Goal: Transaction & Acquisition: Purchase product/service

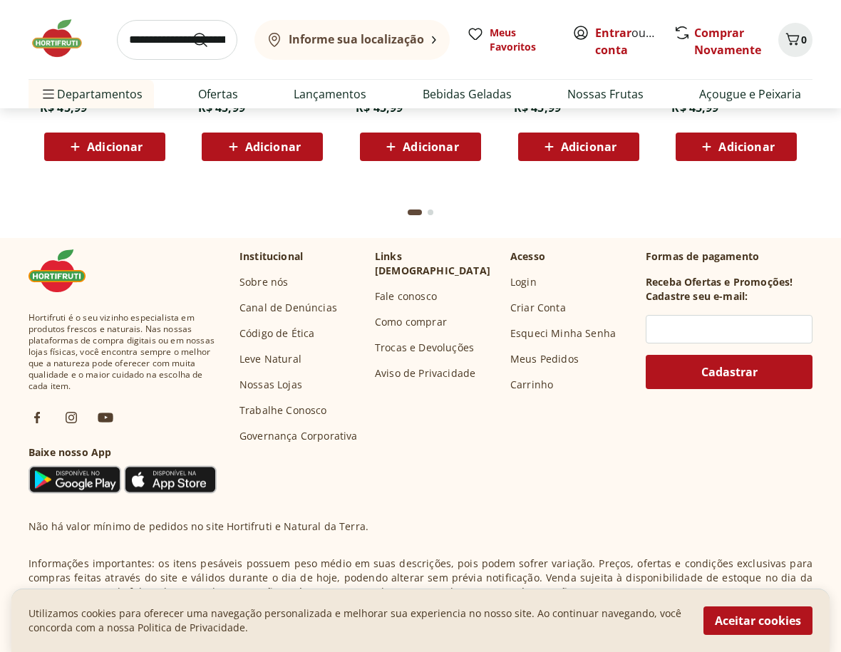
scroll to position [3706, 0]
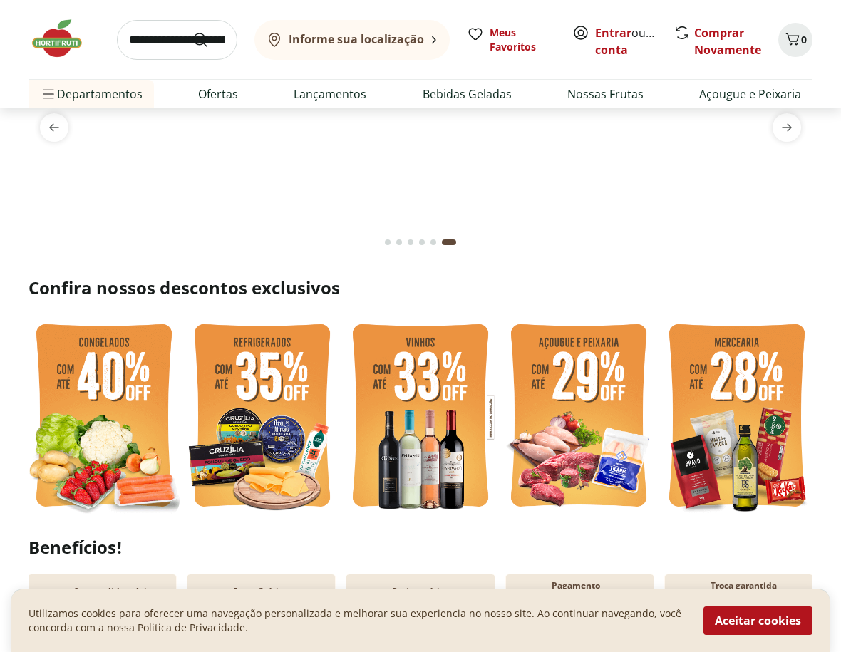
scroll to position [0, 0]
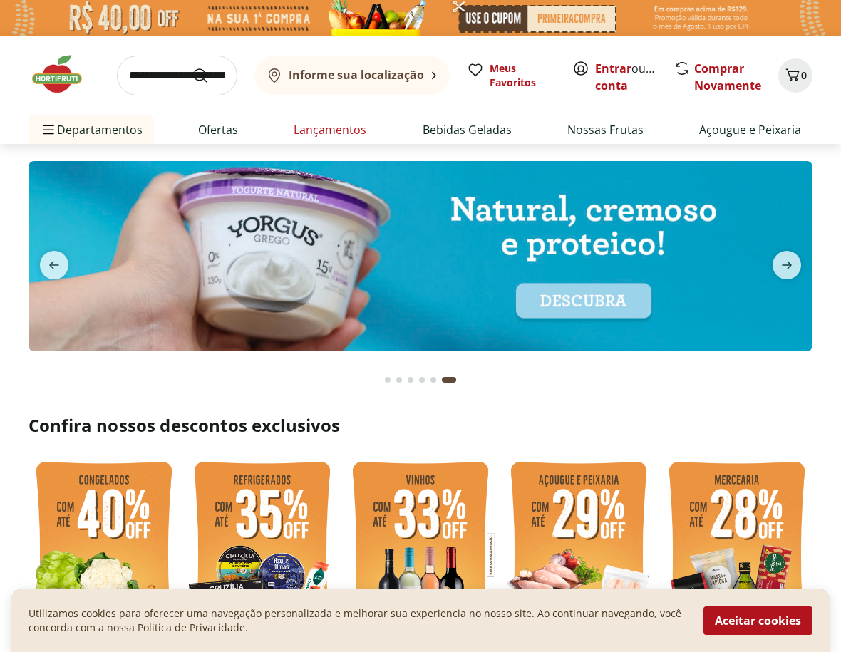
click at [324, 132] on link "Lançamentos" at bounding box center [330, 129] width 73 height 17
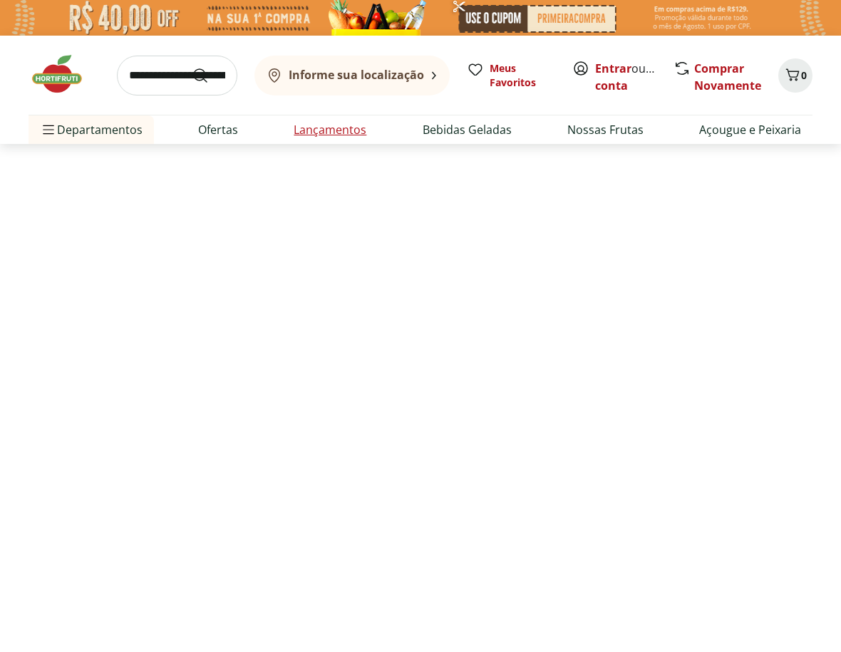
select select "**********"
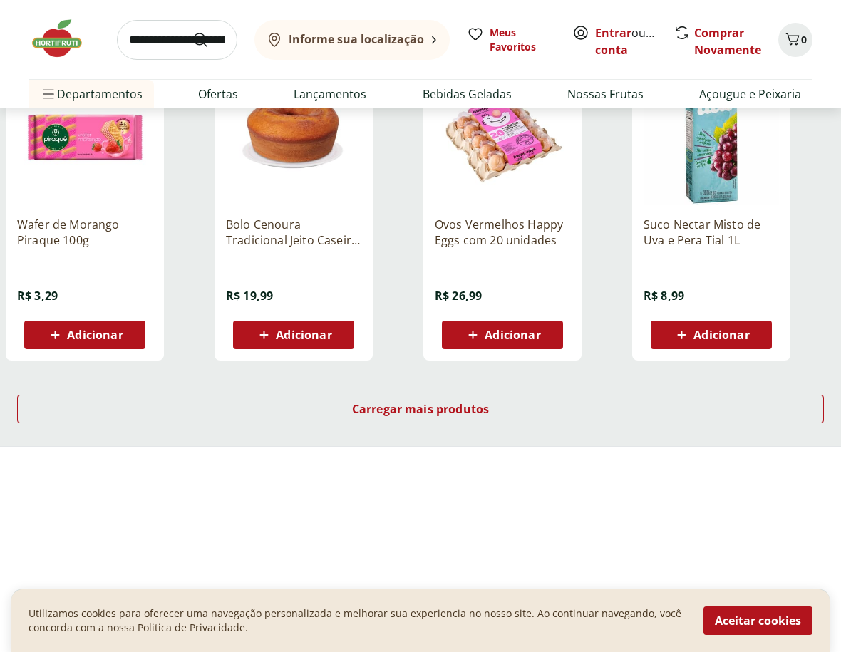
scroll to position [855, 0]
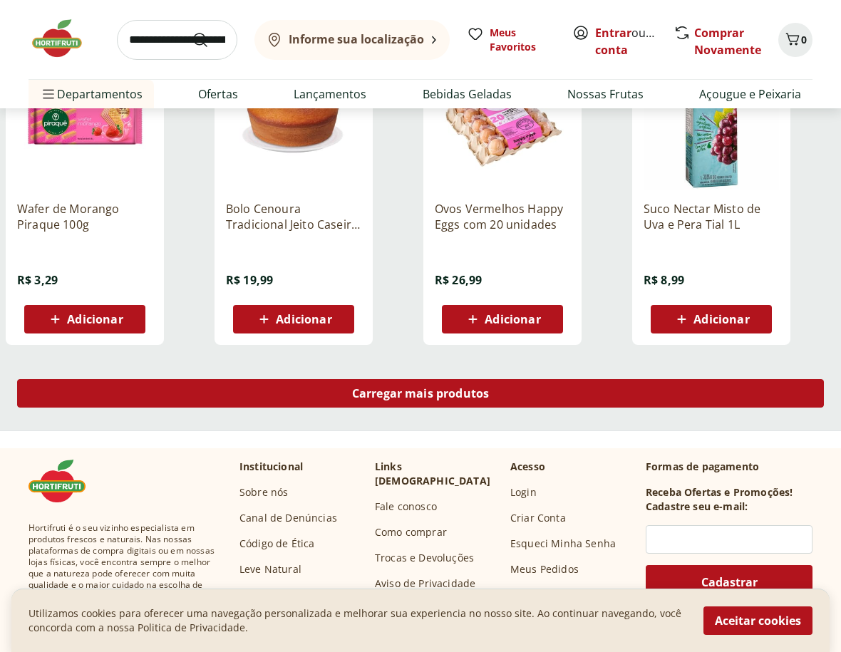
click at [284, 410] on link "Carregar mais produtos" at bounding box center [420, 396] width 807 height 34
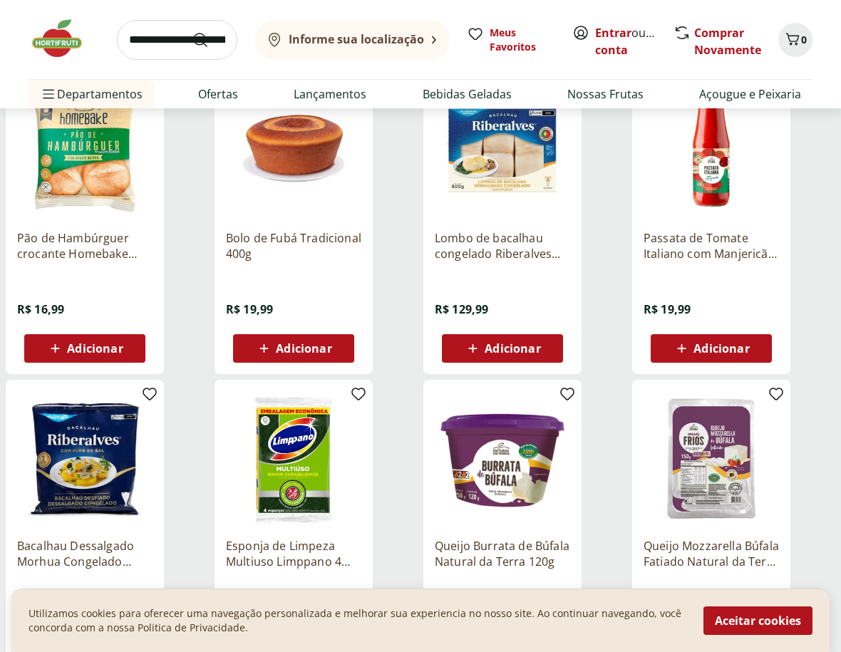
scroll to position [1140, 0]
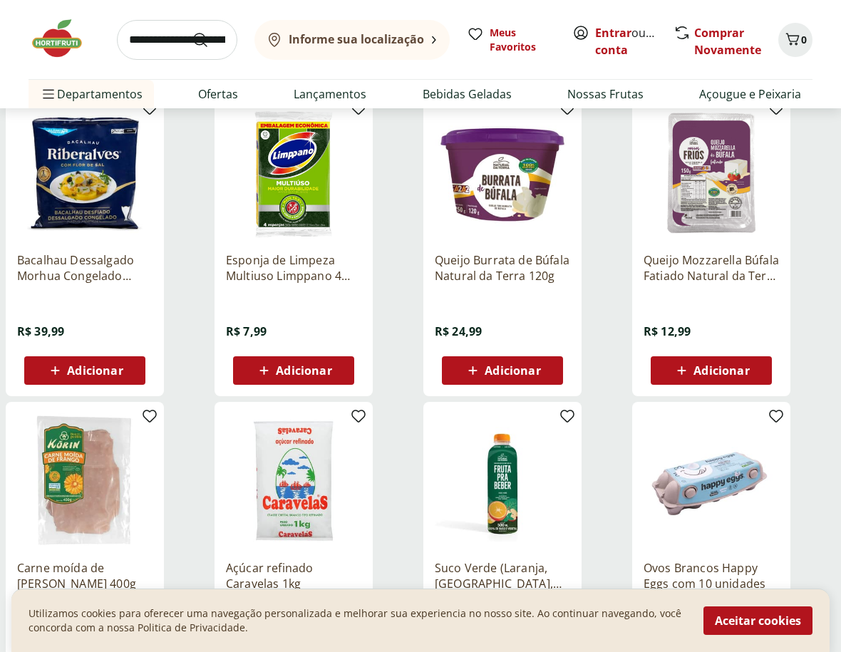
scroll to position [1710, 0]
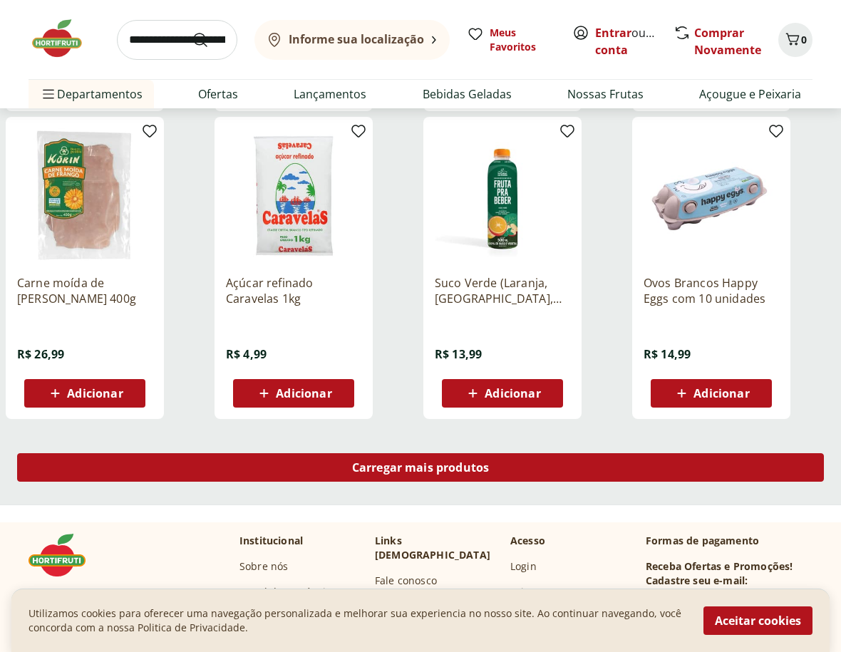
click at [315, 468] on div "Carregar mais produtos" at bounding box center [420, 467] width 807 height 29
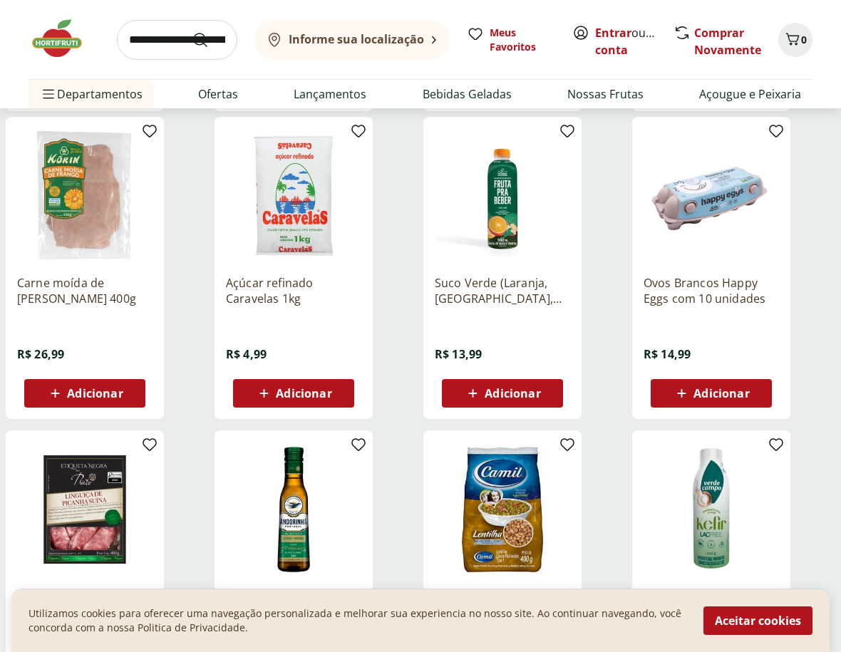
scroll to position [1995, 0]
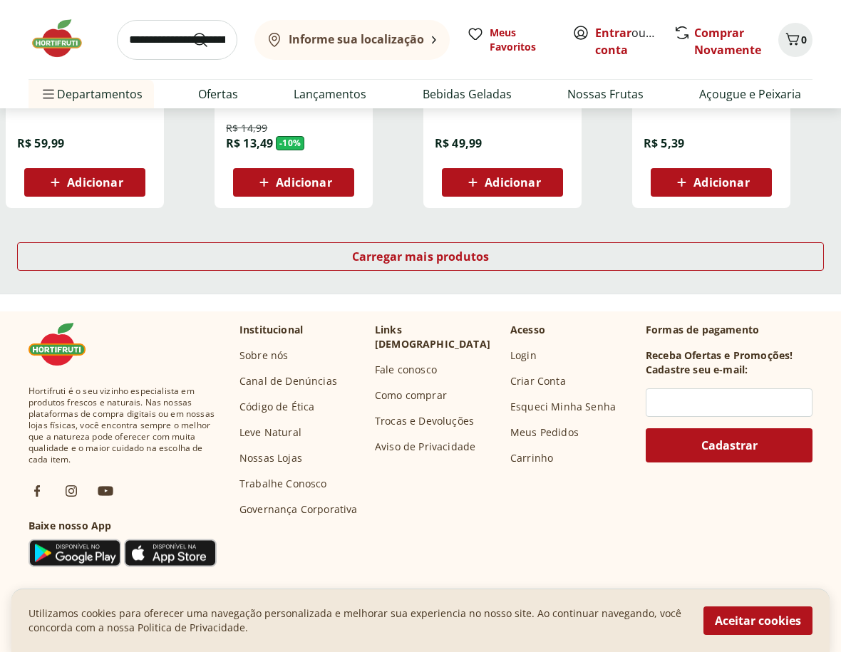
scroll to position [2566, 0]
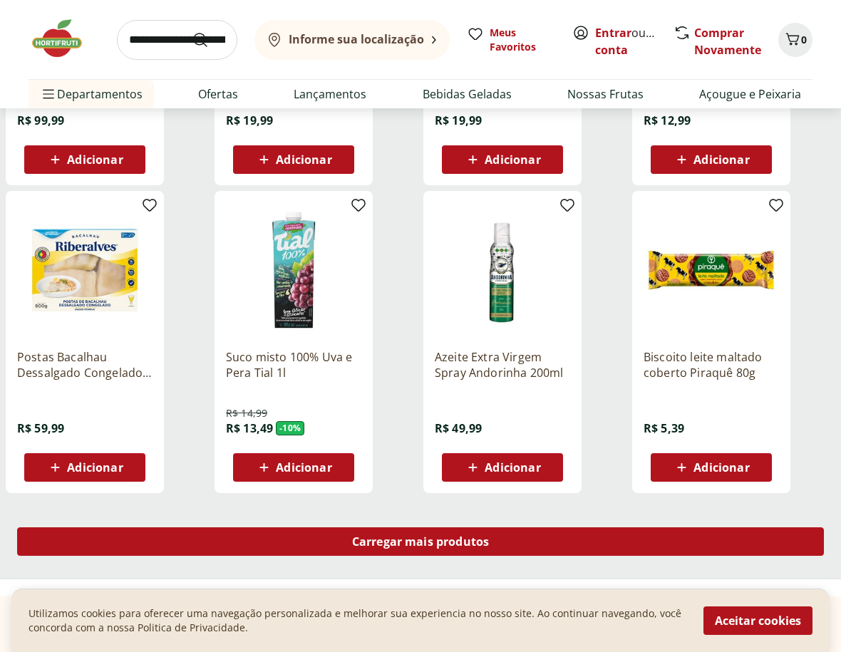
click at [383, 530] on div "Carregar mais produtos" at bounding box center [420, 541] width 807 height 29
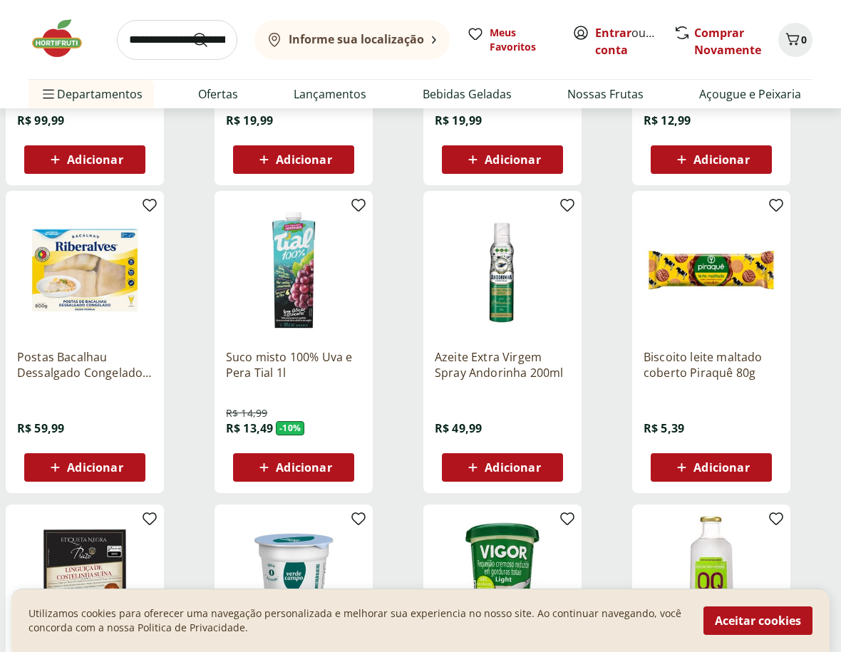
scroll to position [2851, 0]
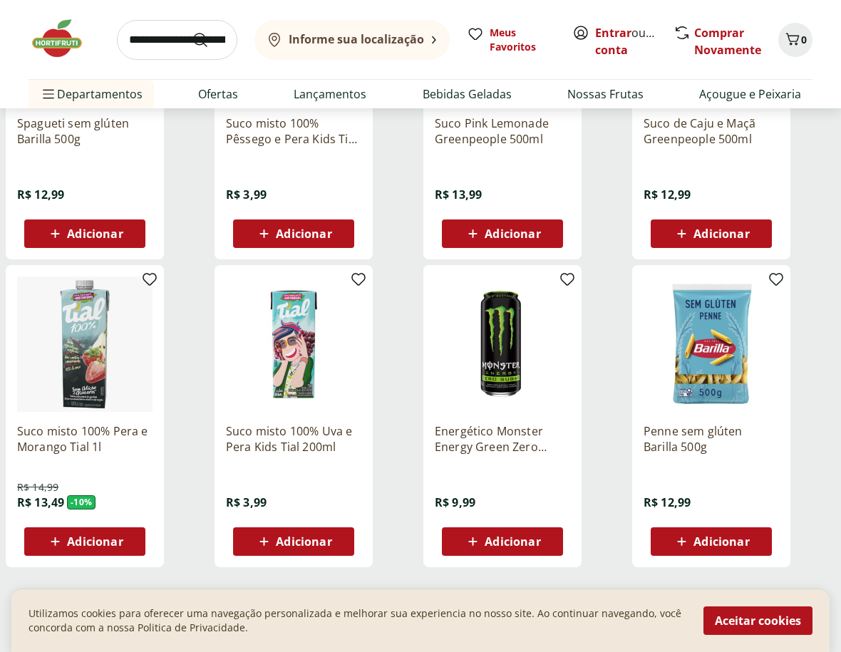
scroll to position [3706, 0]
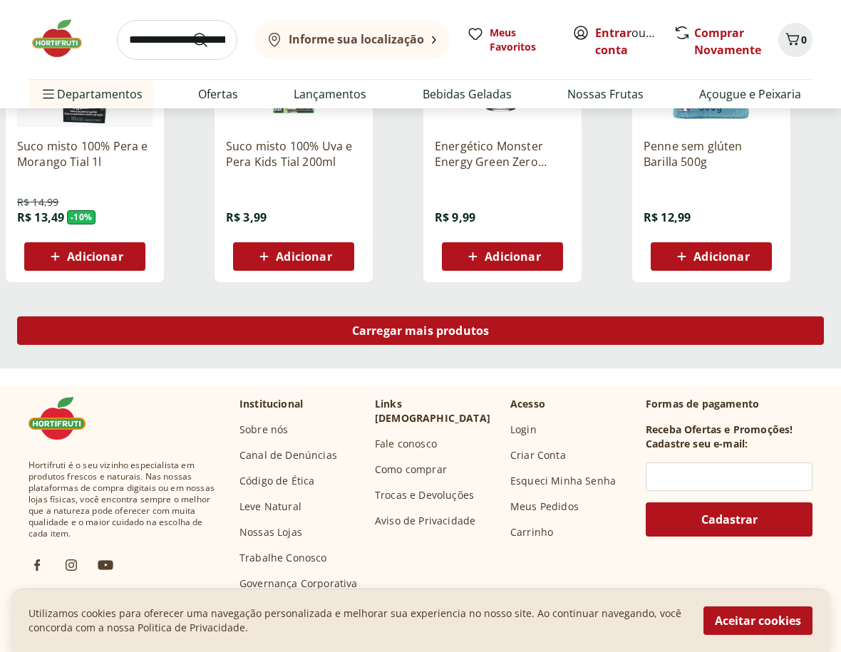
click at [431, 346] on link "Carregar mais produtos" at bounding box center [420, 333] width 807 height 34
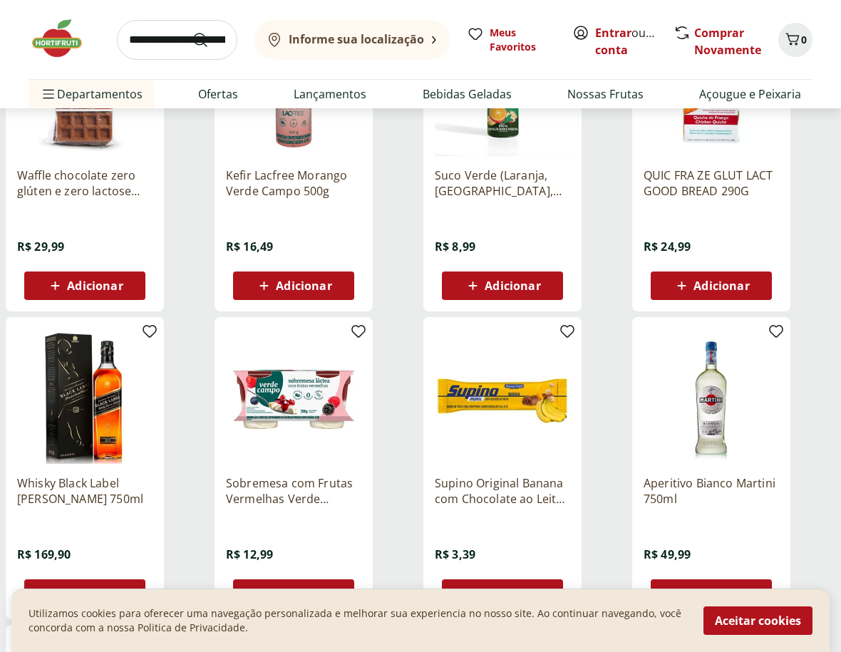
scroll to position [3991, 0]
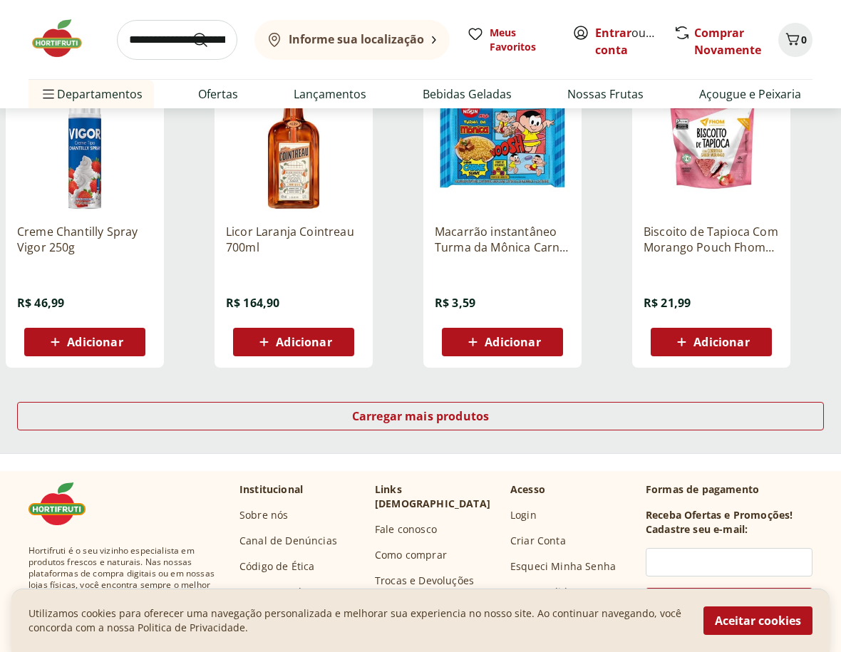
scroll to position [4561, 0]
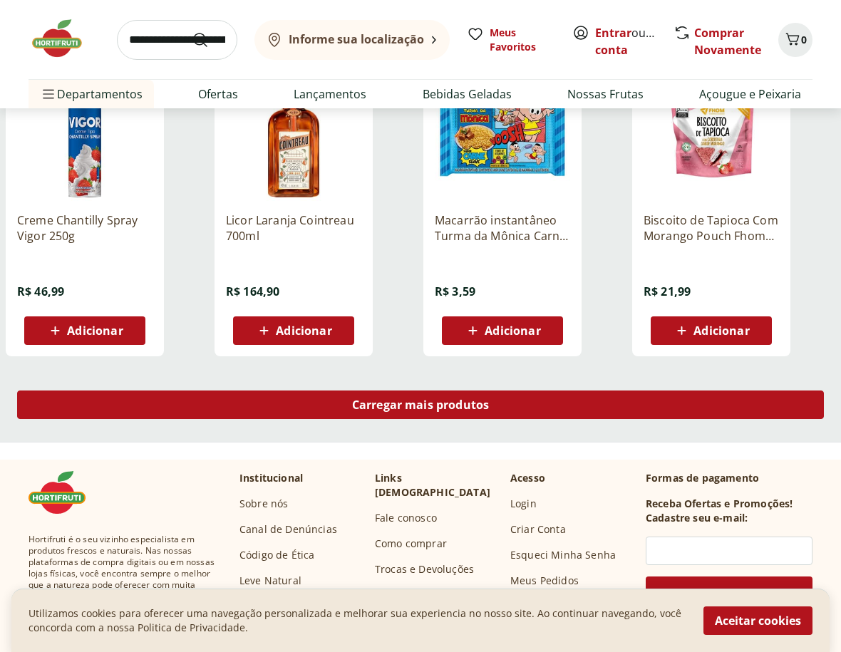
click at [398, 402] on span "Carregar mais produtos" at bounding box center [421, 404] width 138 height 11
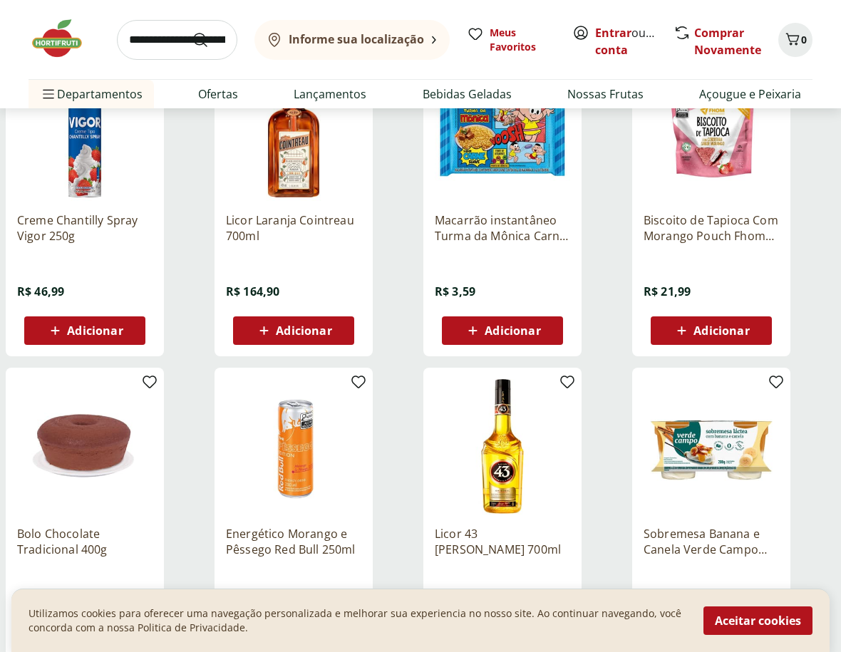
scroll to position [4846, 0]
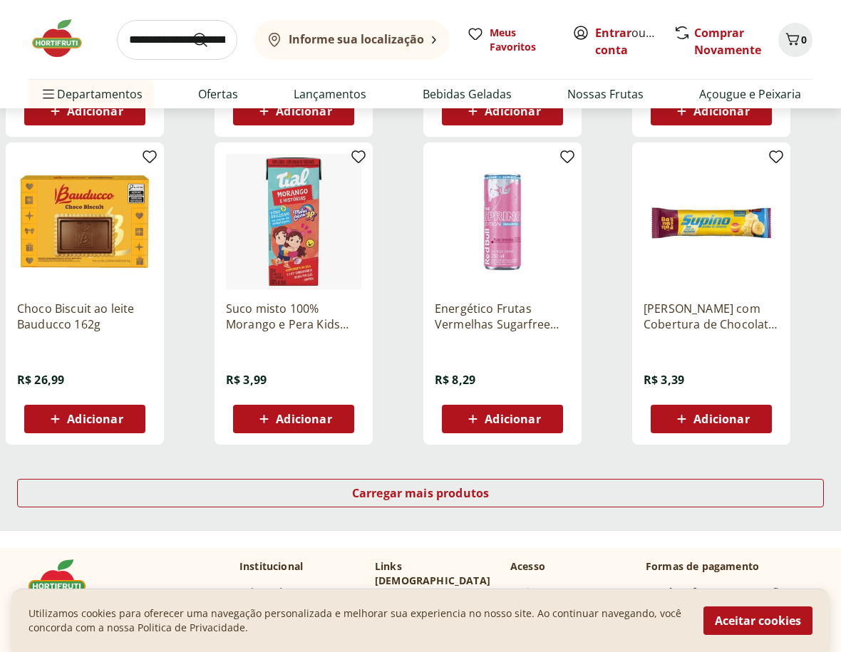
scroll to position [5416, 0]
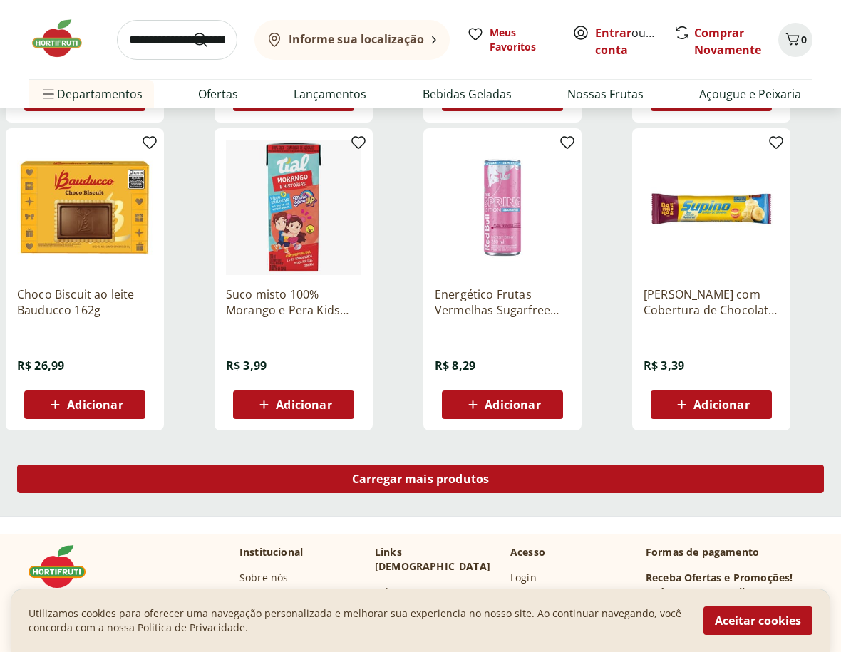
click at [403, 484] on span "Carregar mais produtos" at bounding box center [421, 478] width 138 height 11
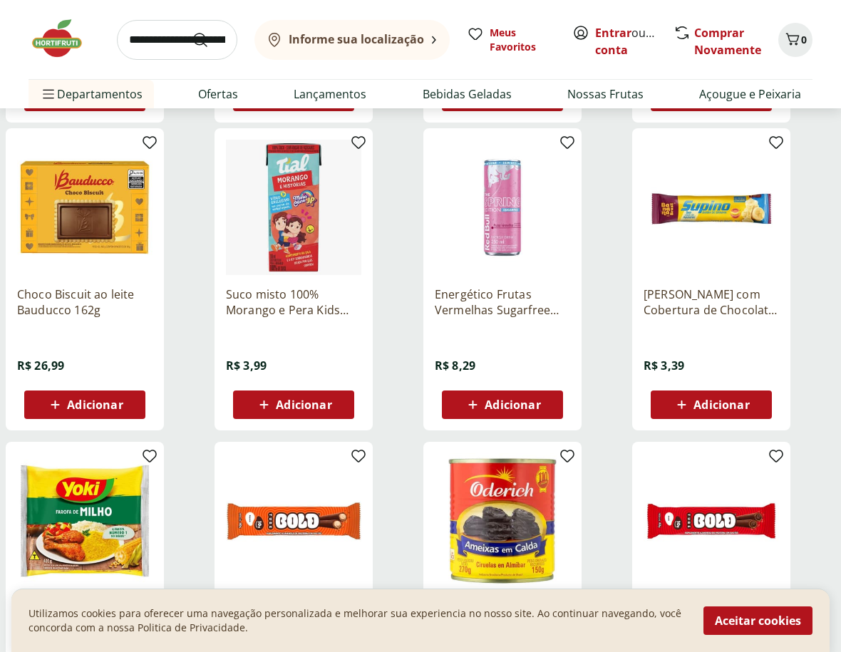
scroll to position [5701, 0]
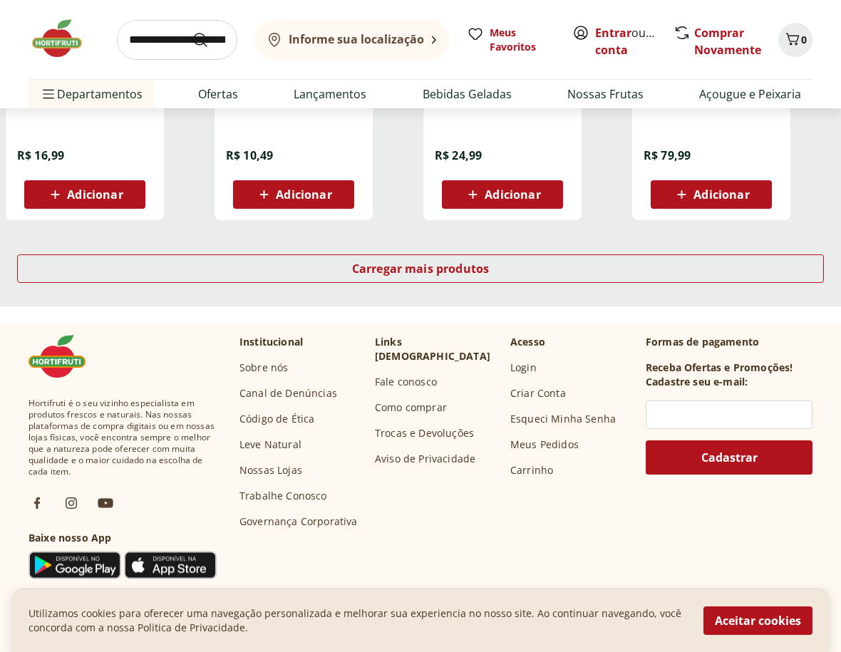
scroll to position [6556, 0]
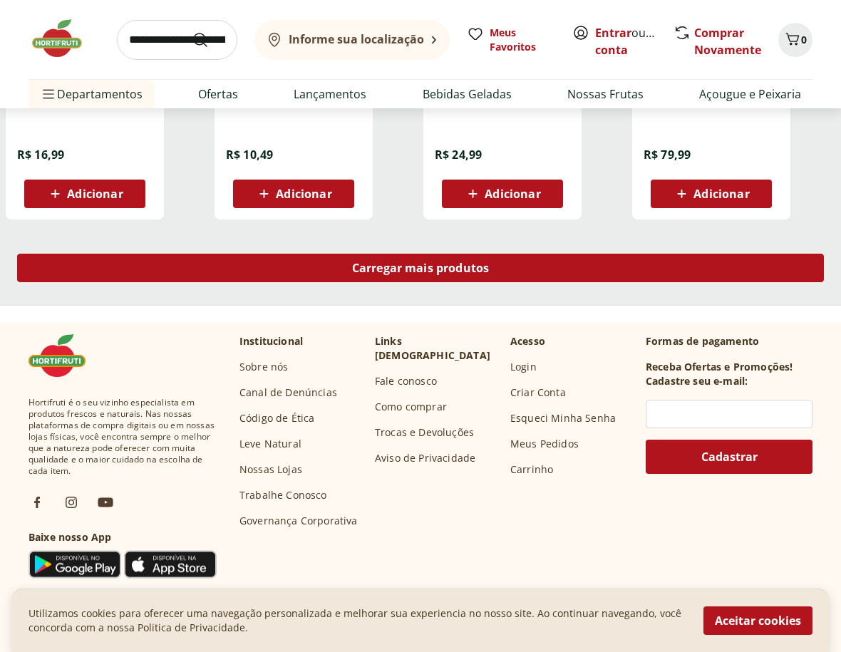
click at [511, 278] on div "Carregar mais produtos" at bounding box center [420, 268] width 807 height 29
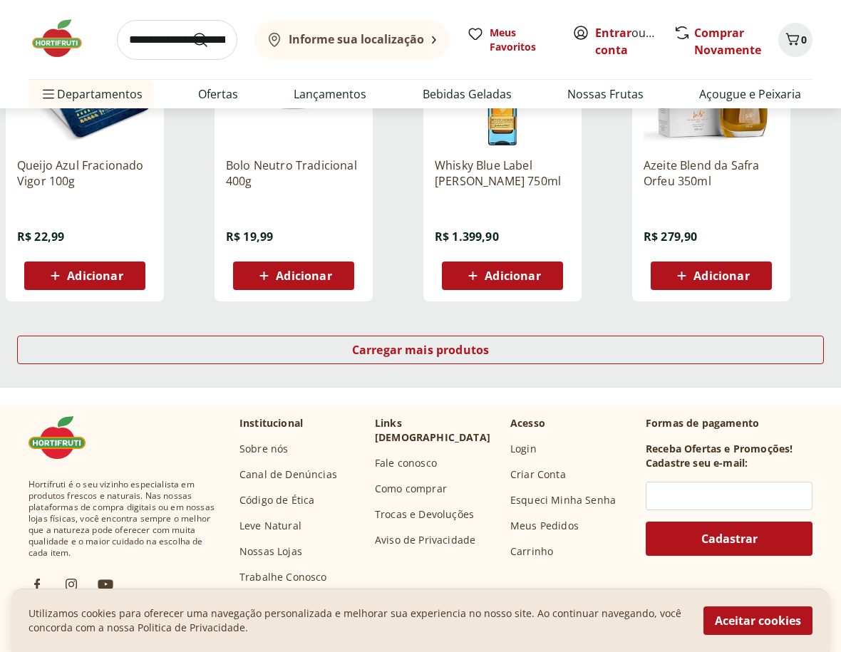
scroll to position [7412, 0]
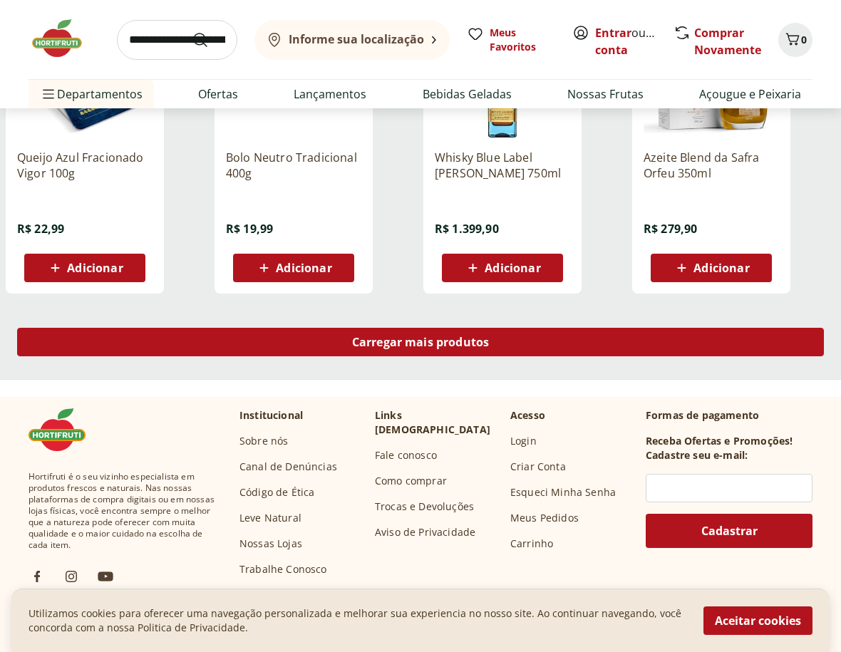
click at [440, 338] on span "Carregar mais produtos" at bounding box center [421, 341] width 138 height 11
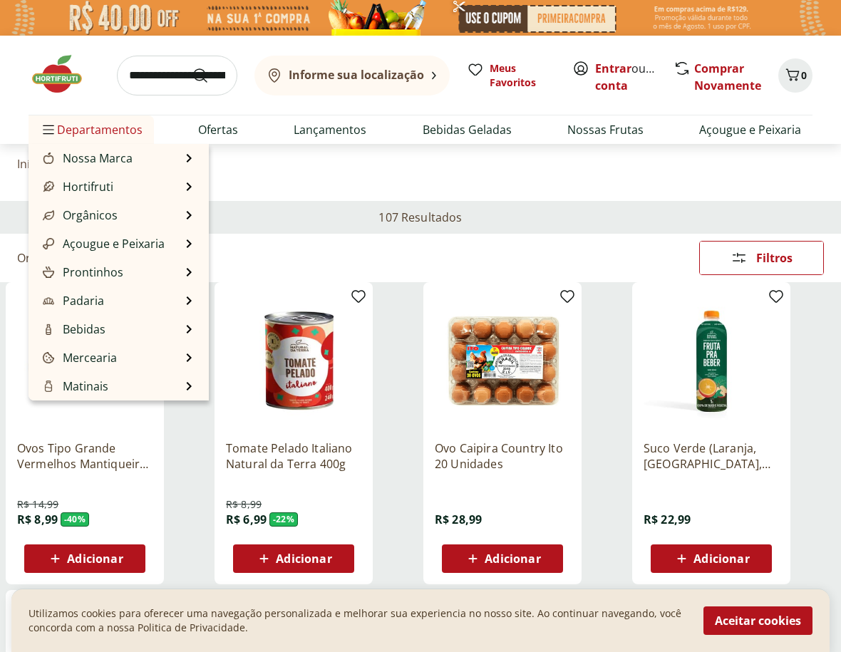
click at [105, 134] on span "Departamentos" at bounding box center [91, 130] width 103 height 34
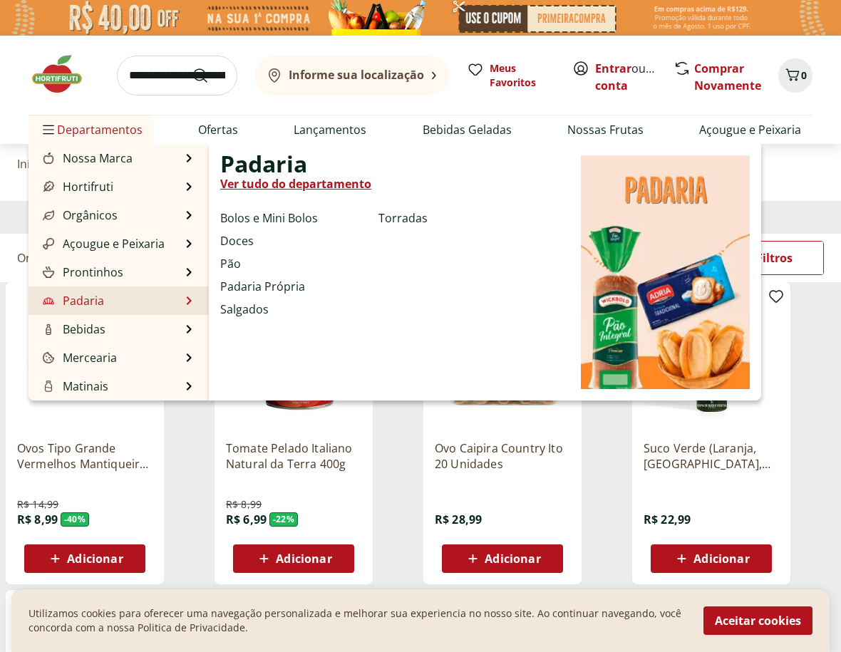
click at [136, 291] on li "Padaria Padaria Ver tudo do departamento Bolos e Mini Bolos Doces Pão Padaria P…" at bounding box center [119, 300] width 180 height 29
click at [306, 181] on link "Ver tudo do departamento" at bounding box center [295, 183] width 151 height 17
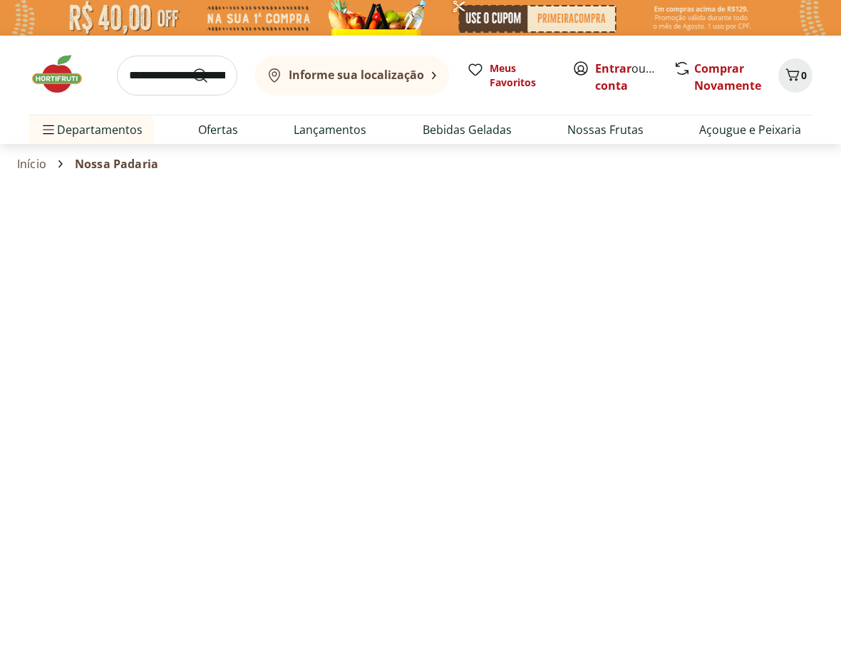
select select "**********"
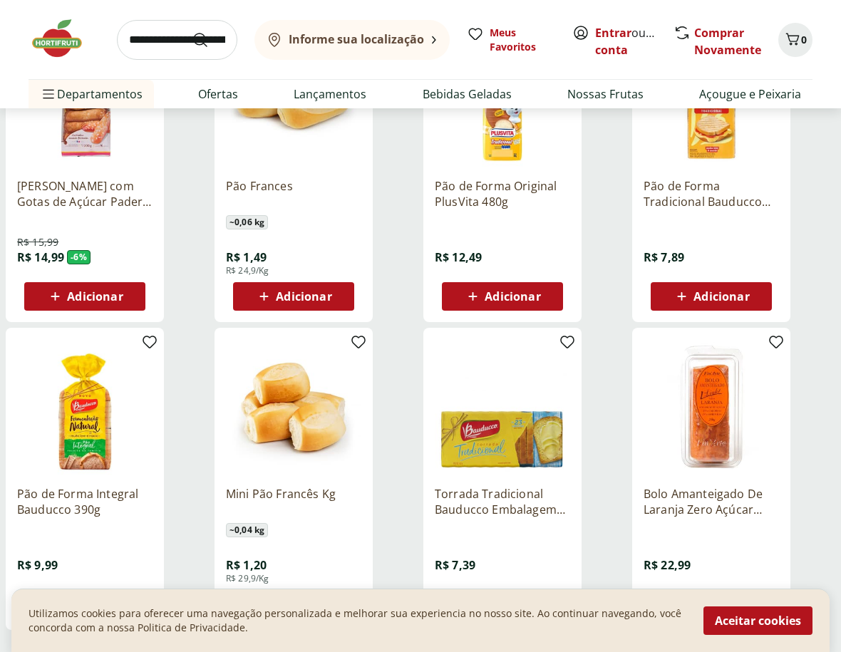
scroll to position [855, 0]
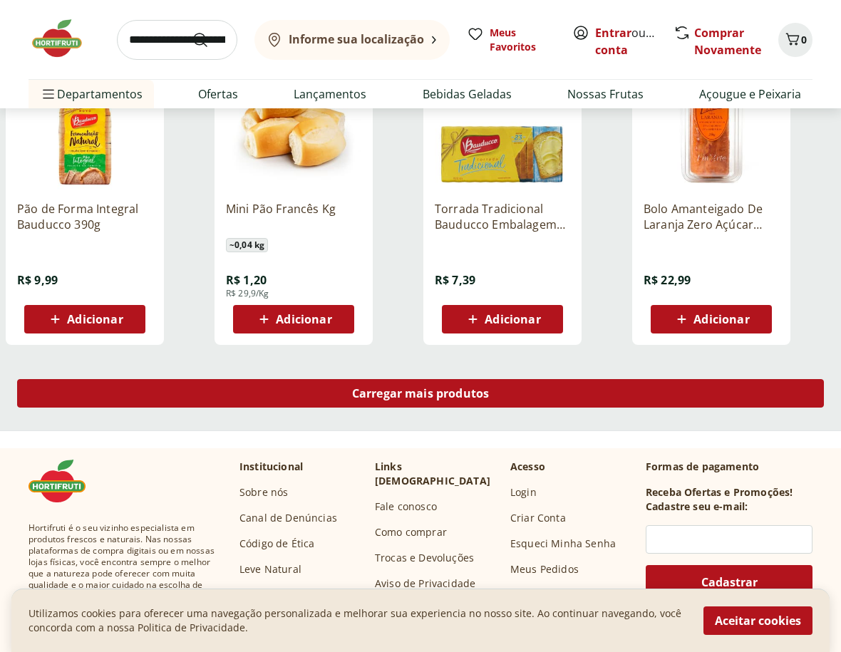
click at [401, 388] on span "Carregar mais produtos" at bounding box center [421, 393] width 138 height 11
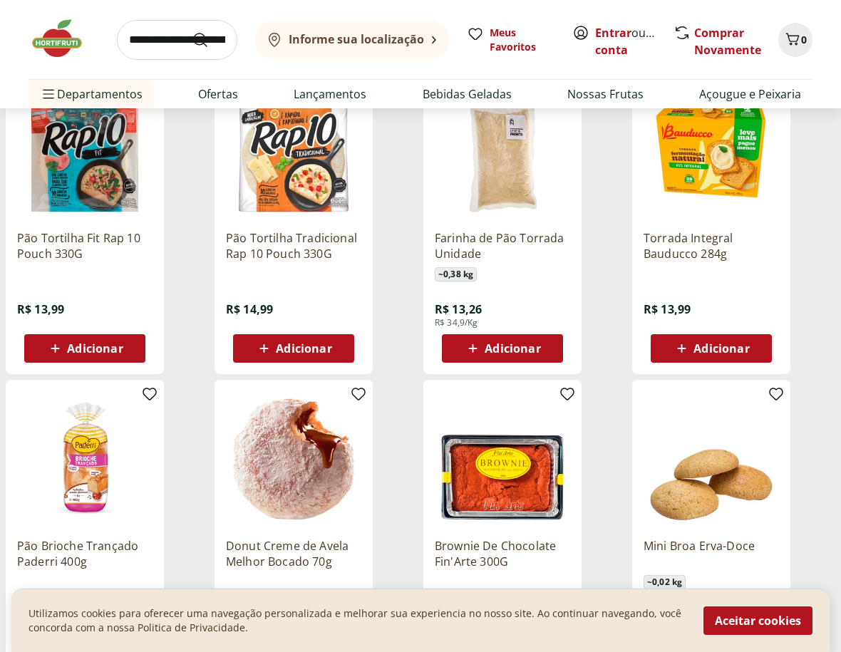
scroll to position [1140, 0]
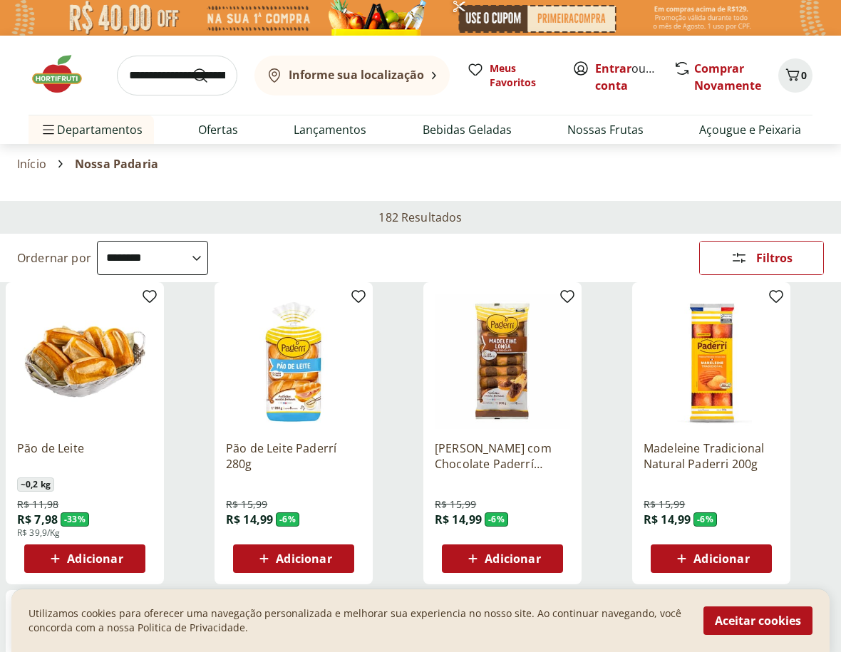
select select "**********"
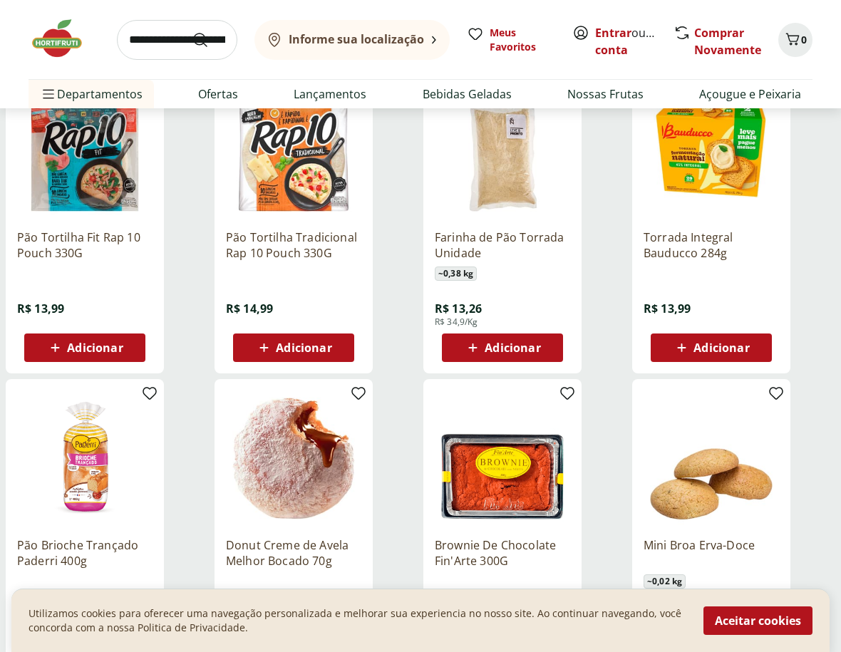
scroll to position [1425, 0]
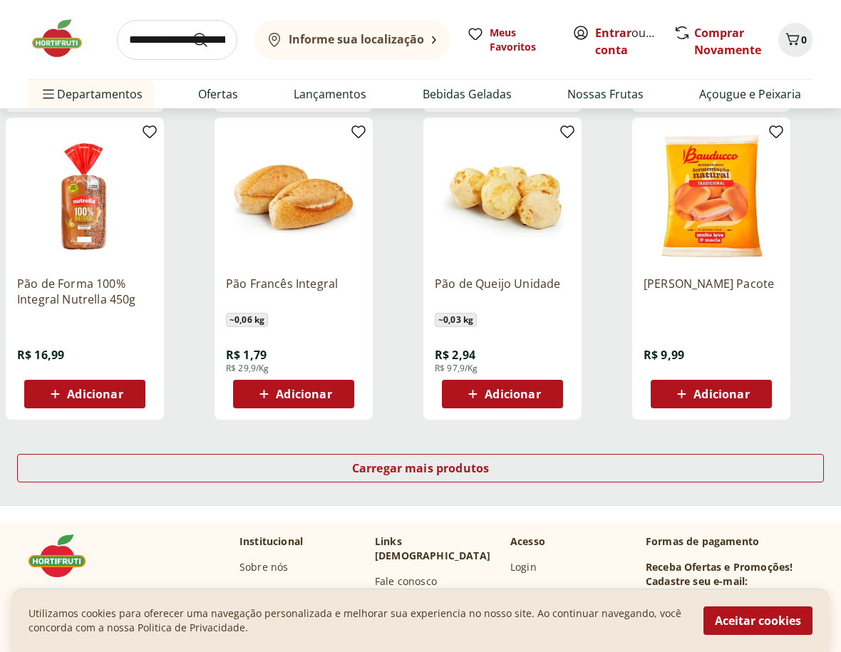
scroll to position [1710, 0]
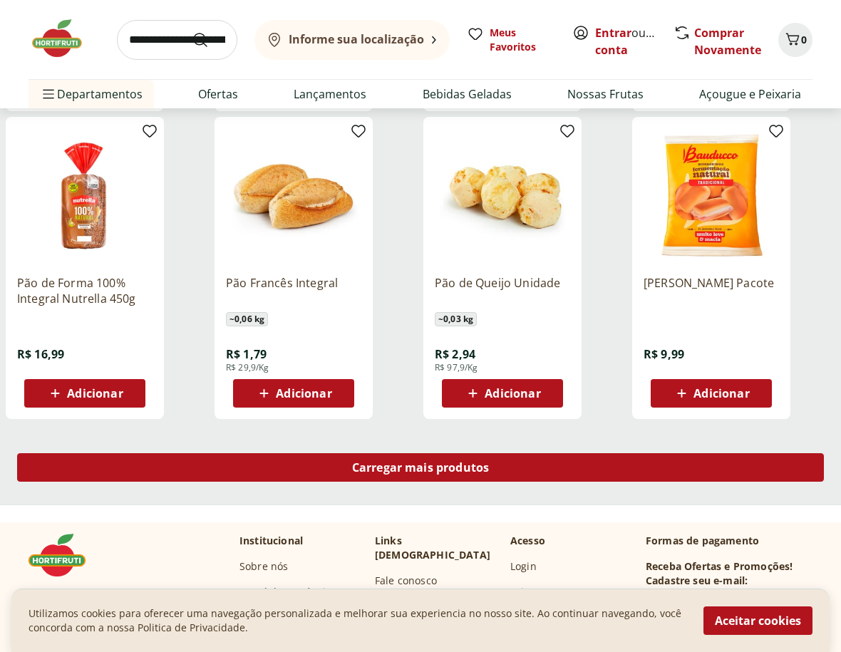
click at [435, 462] on span "Carregar mais produtos" at bounding box center [421, 467] width 138 height 11
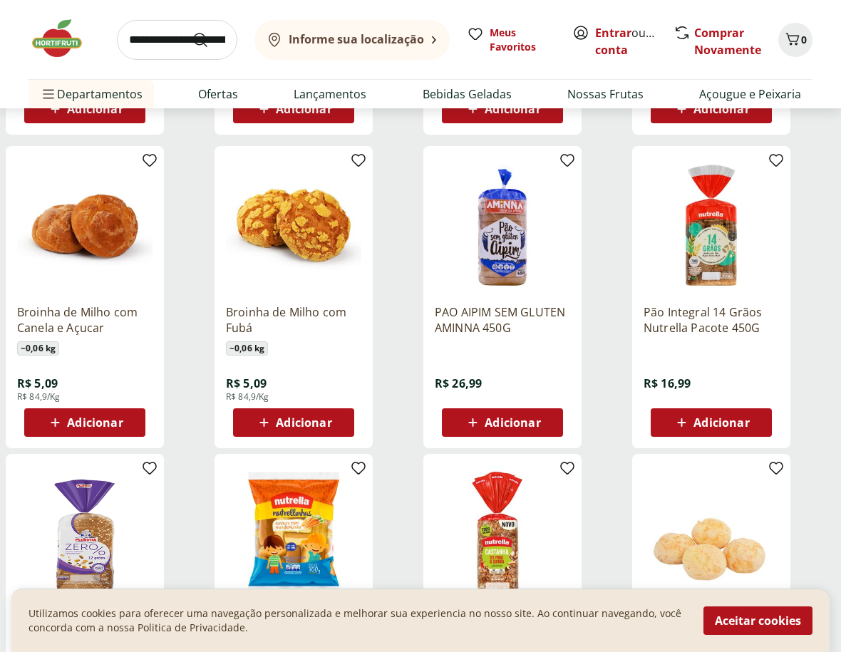
scroll to position [1995, 0]
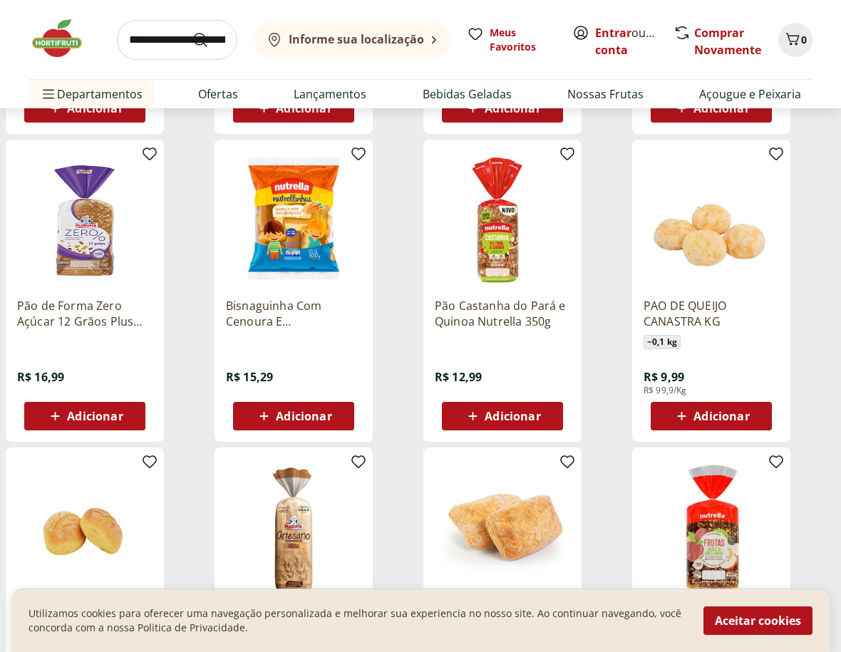
scroll to position [2566, 0]
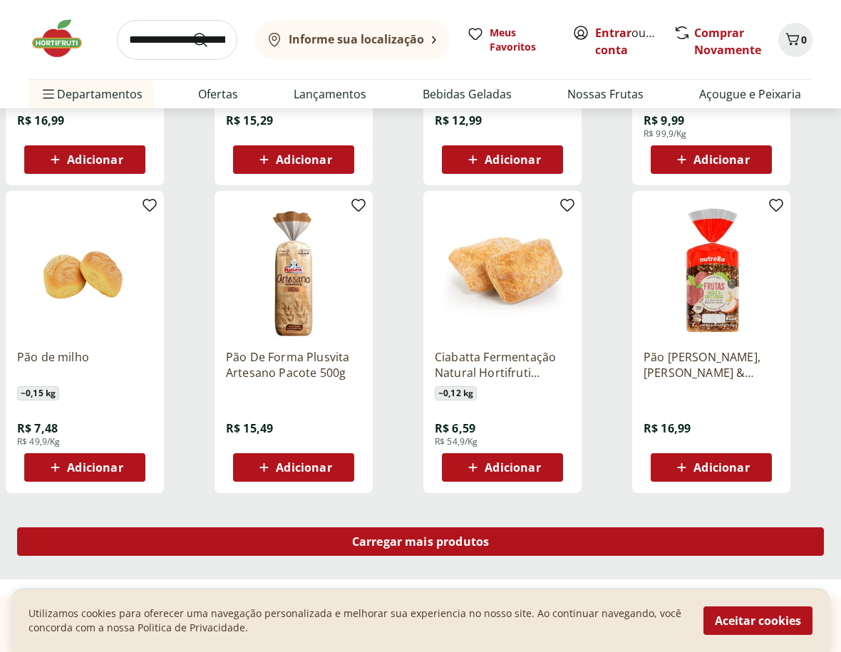
click at [600, 544] on div "Carregar mais produtos" at bounding box center [420, 541] width 807 height 29
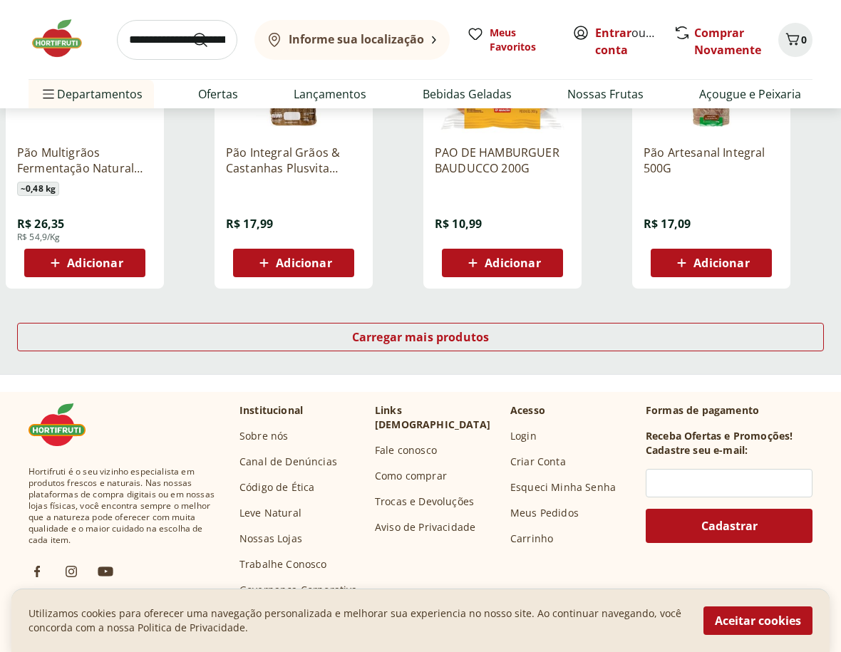
scroll to position [3706, 0]
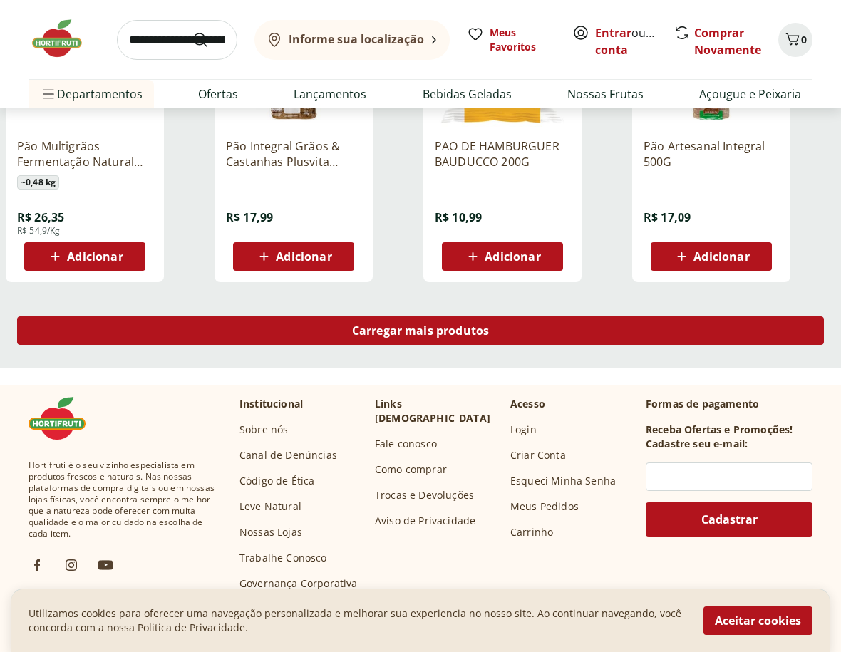
click at [510, 338] on div "Carregar mais produtos" at bounding box center [420, 330] width 807 height 29
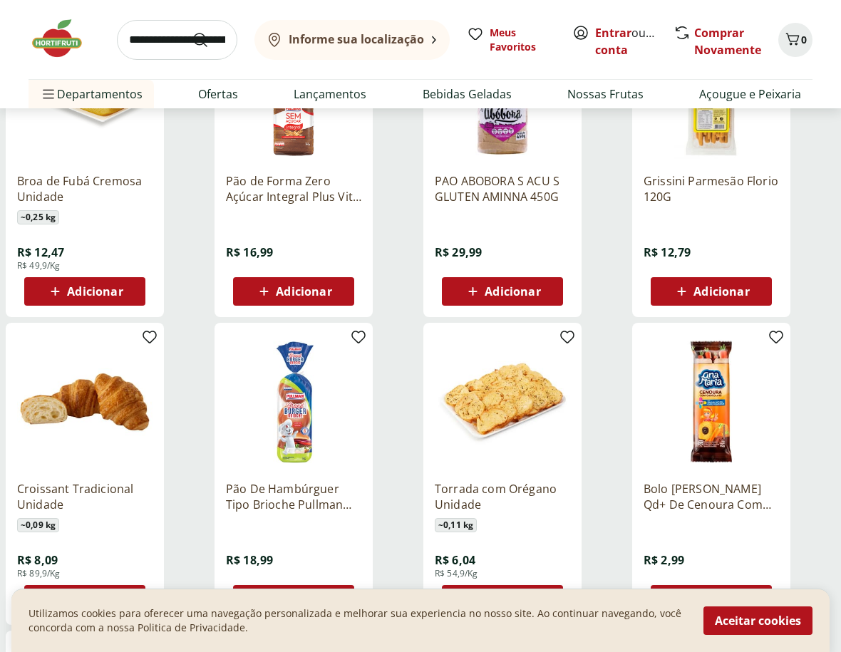
scroll to position [3991, 0]
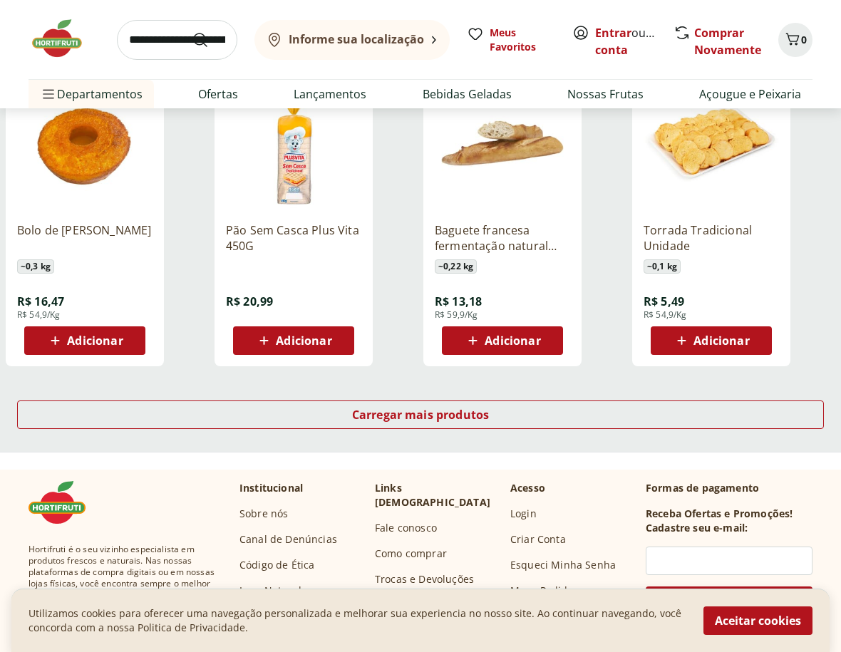
scroll to position [4561, 0]
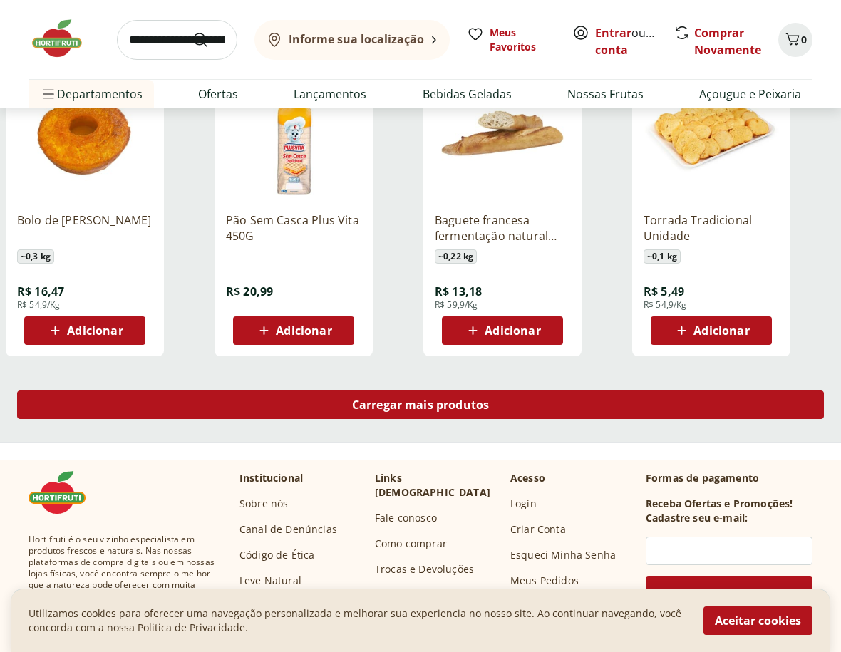
click at [609, 411] on div "Carregar mais produtos" at bounding box center [420, 405] width 807 height 29
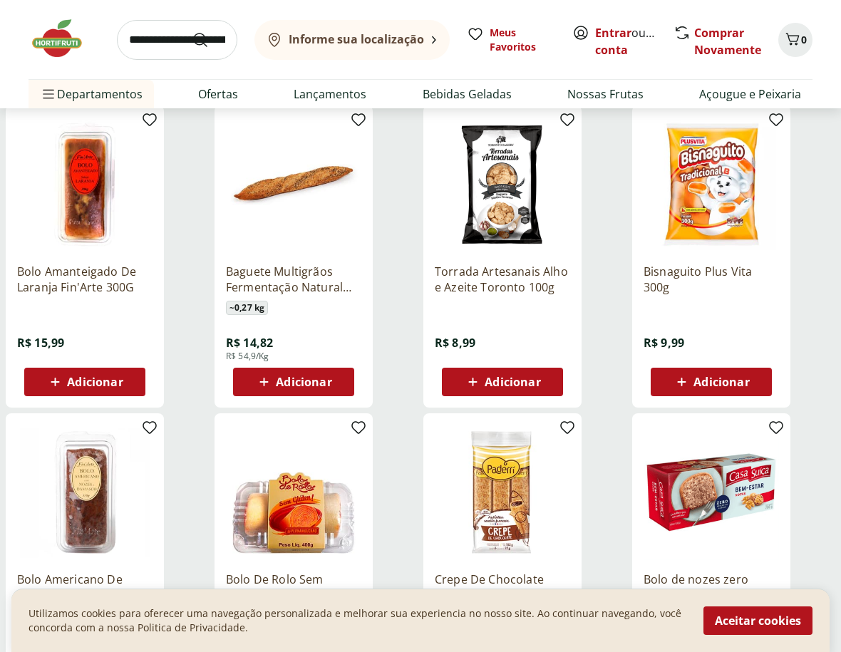
scroll to position [5416, 0]
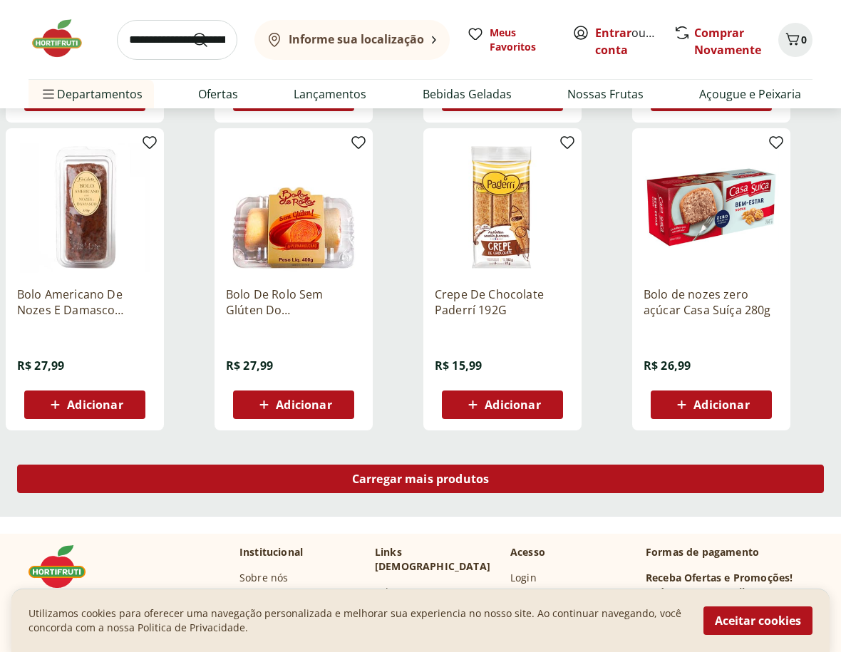
click at [561, 477] on div "Carregar mais produtos" at bounding box center [420, 479] width 807 height 29
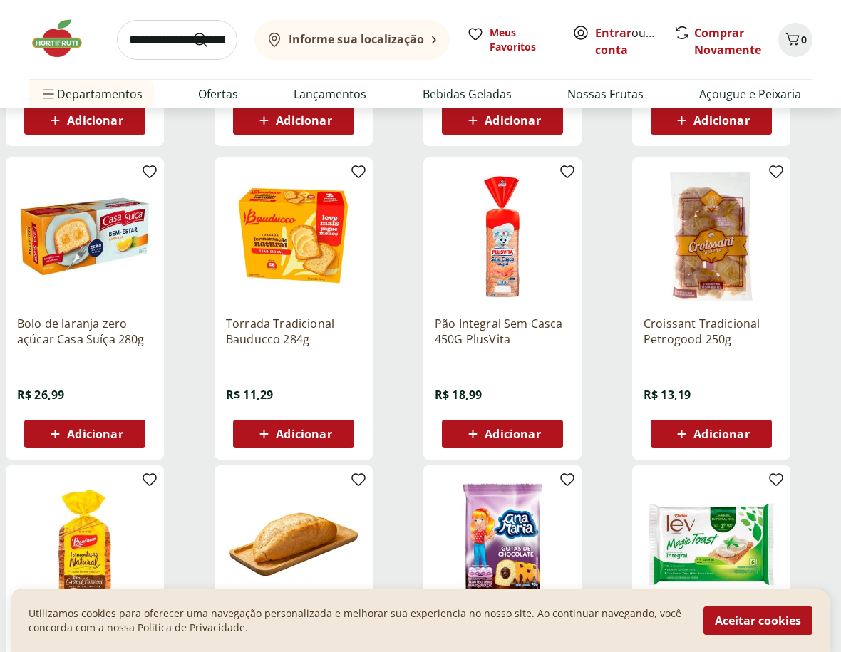
scroll to position [5701, 0]
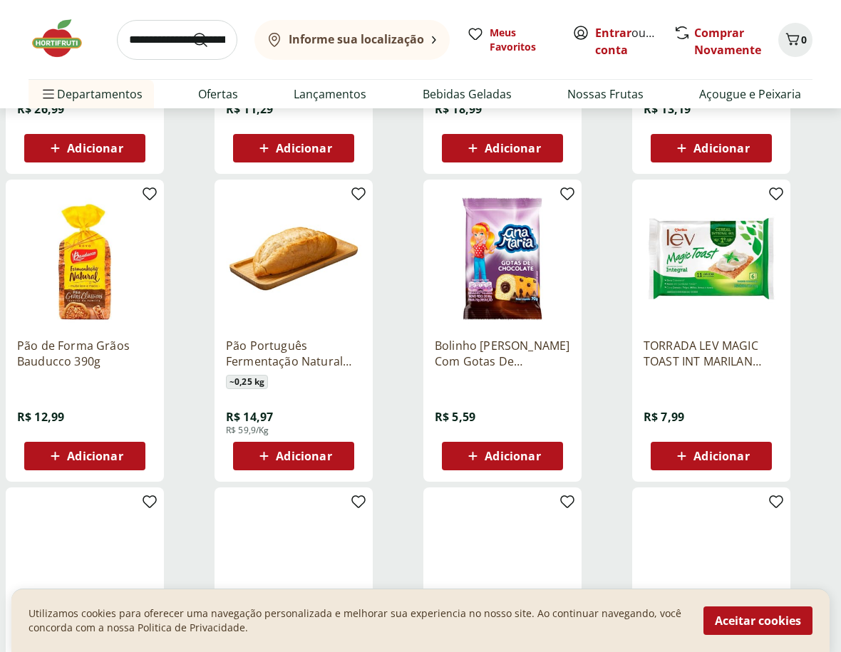
scroll to position [6271, 0]
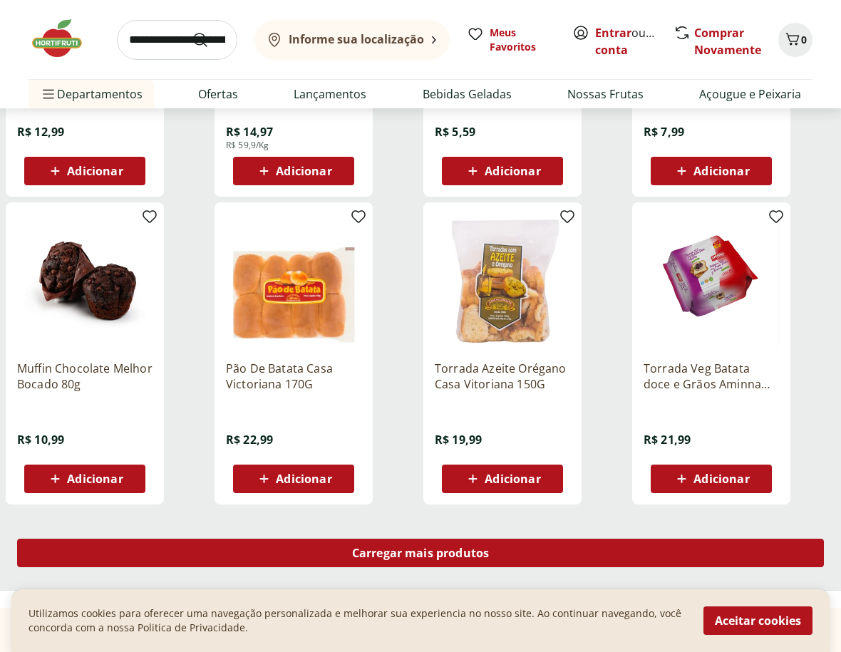
click at [435, 552] on span "Carregar mais produtos" at bounding box center [421, 552] width 138 height 11
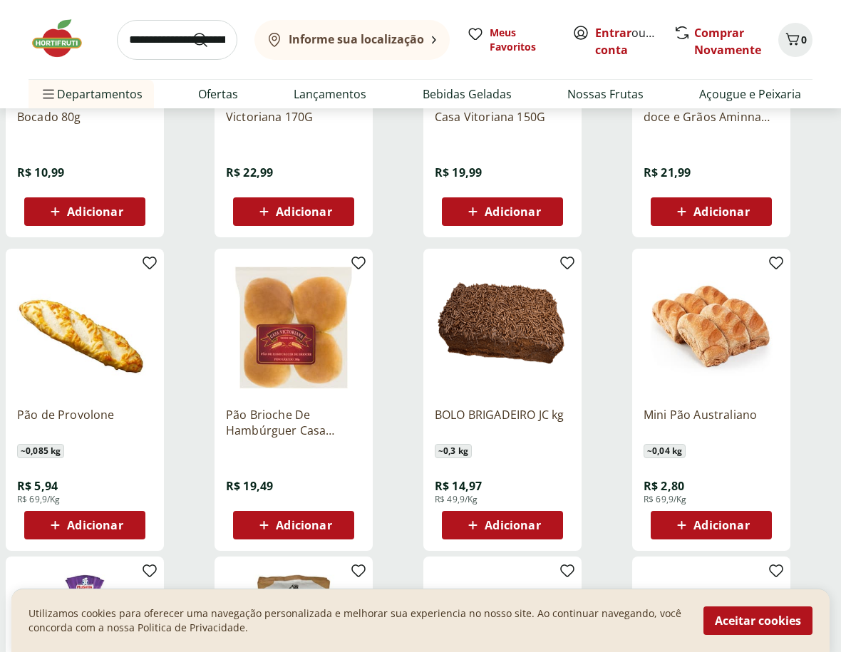
scroll to position [6556, 0]
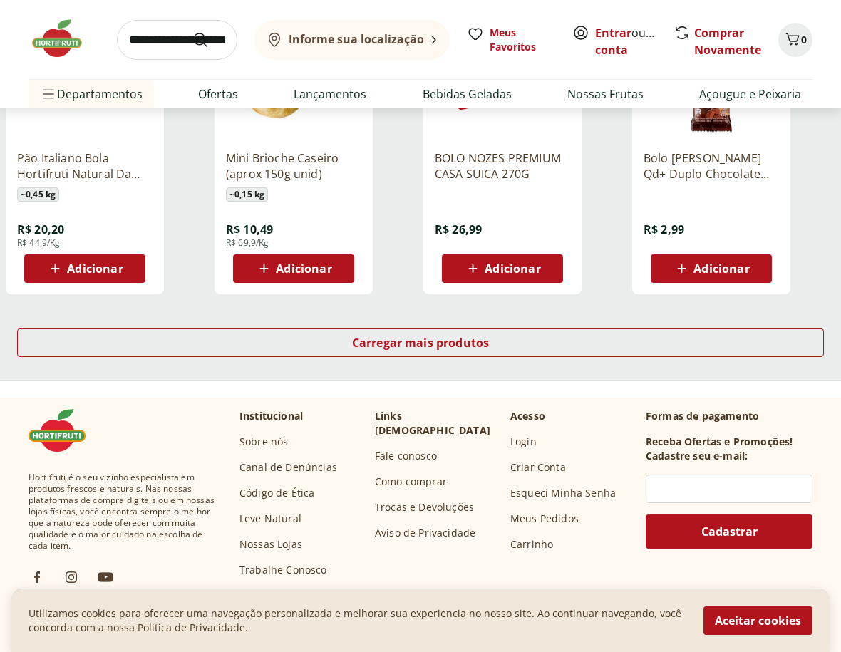
scroll to position [7412, 0]
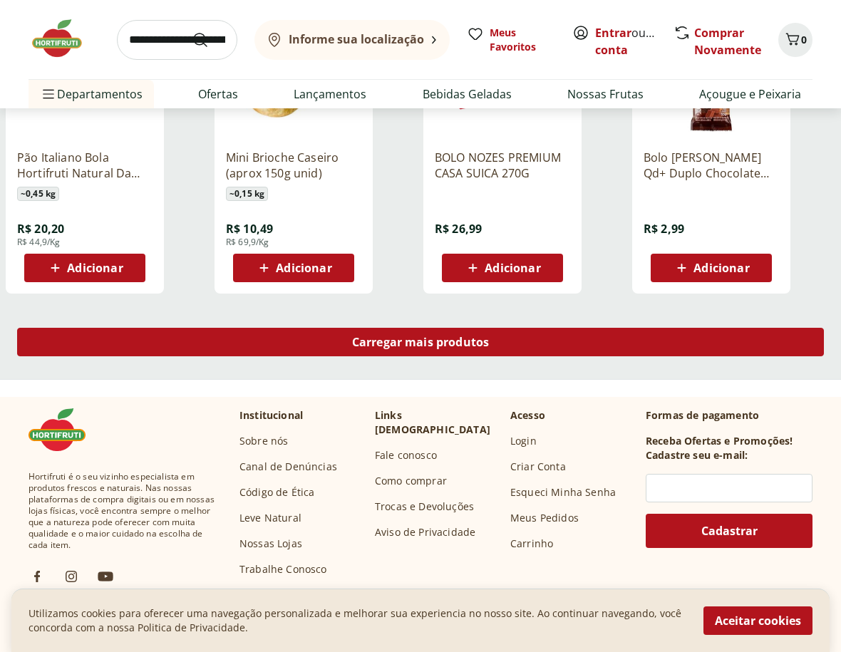
click at [486, 348] on span "Carregar mais produtos" at bounding box center [421, 341] width 138 height 11
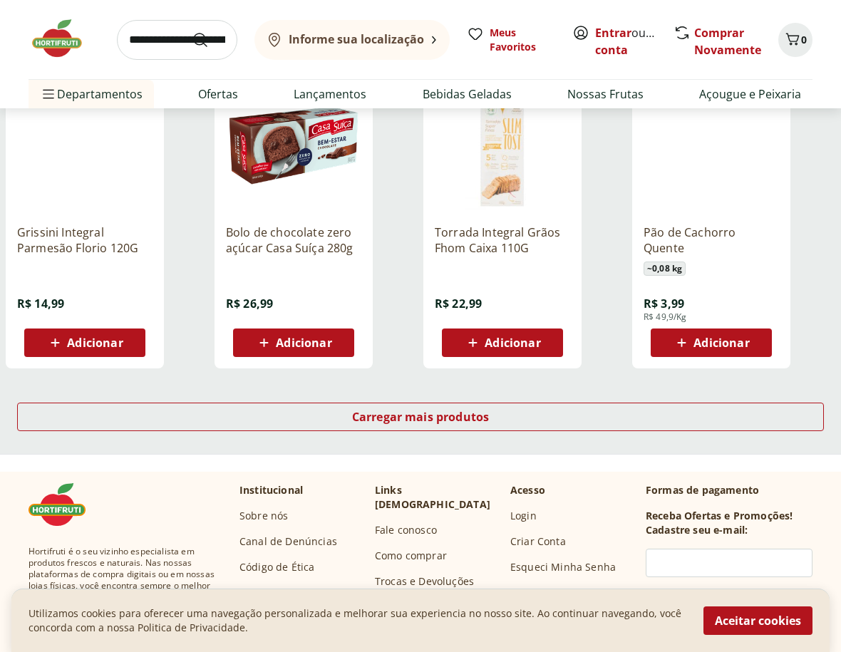
scroll to position [8267, 0]
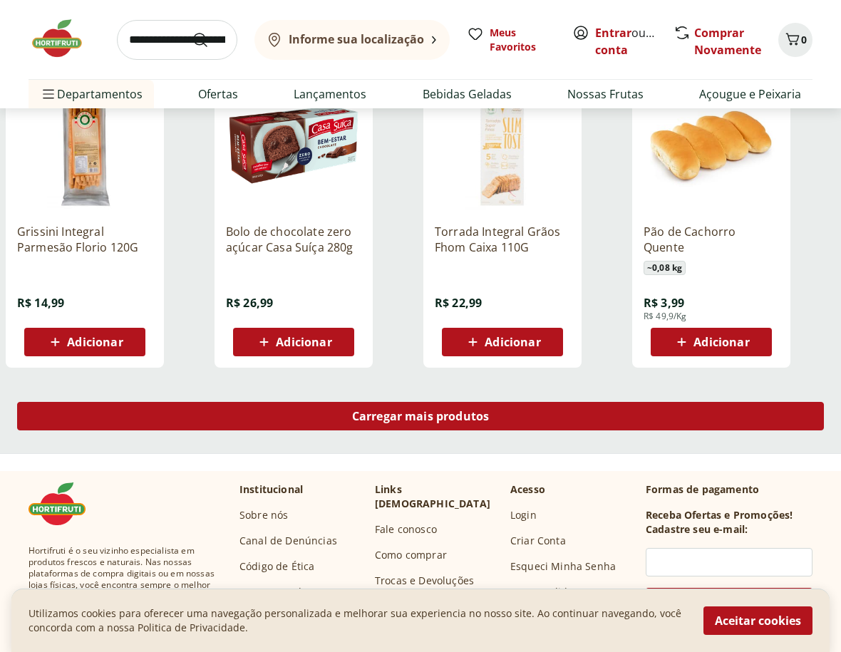
click at [536, 415] on div "Carregar mais produtos" at bounding box center [420, 416] width 807 height 29
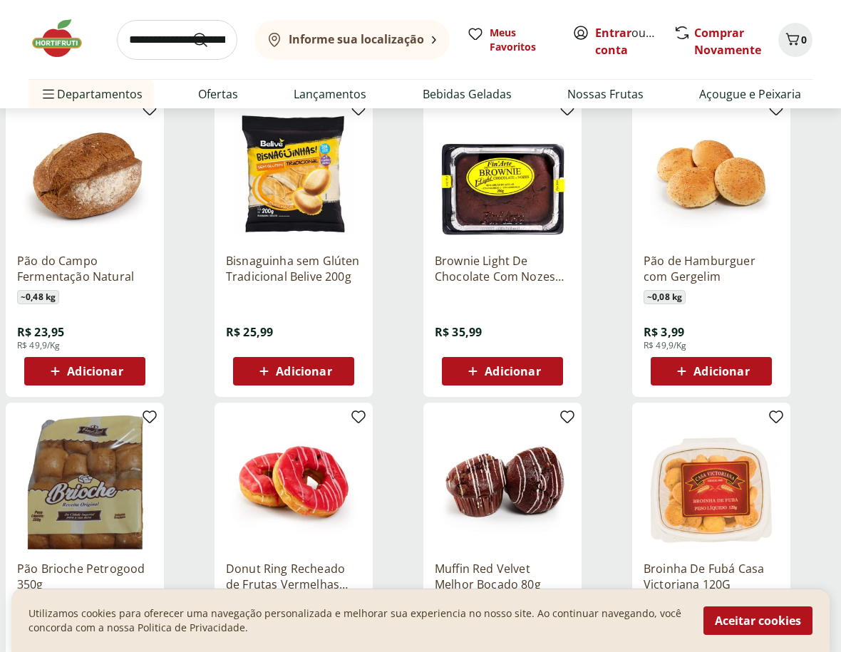
scroll to position [8552, 0]
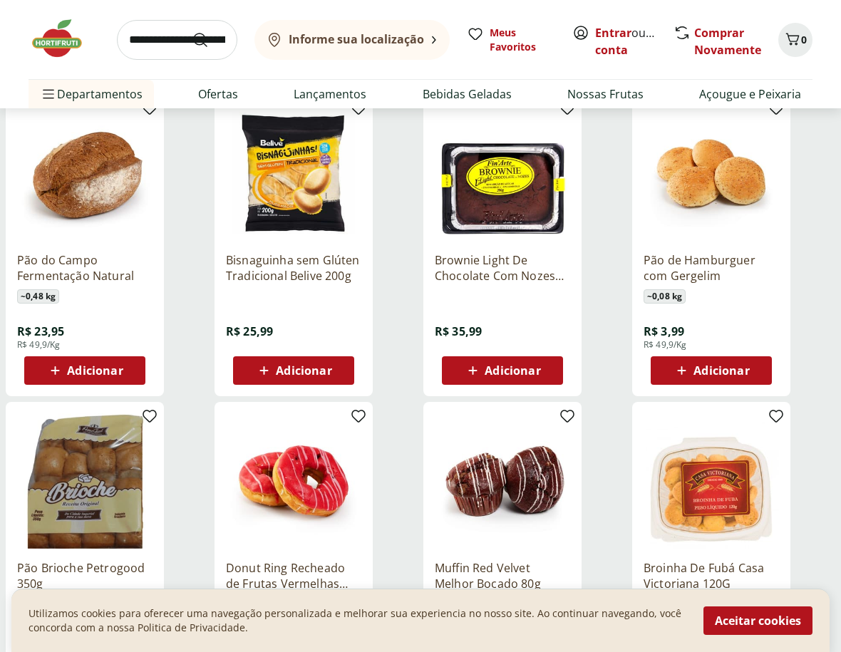
scroll to position [8267, 0]
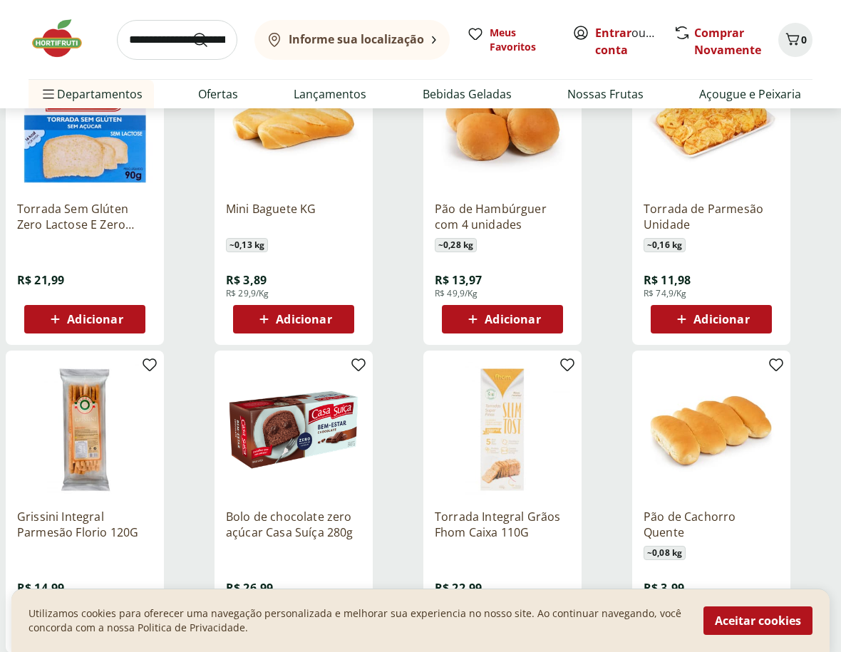
scroll to position [7697, 0]
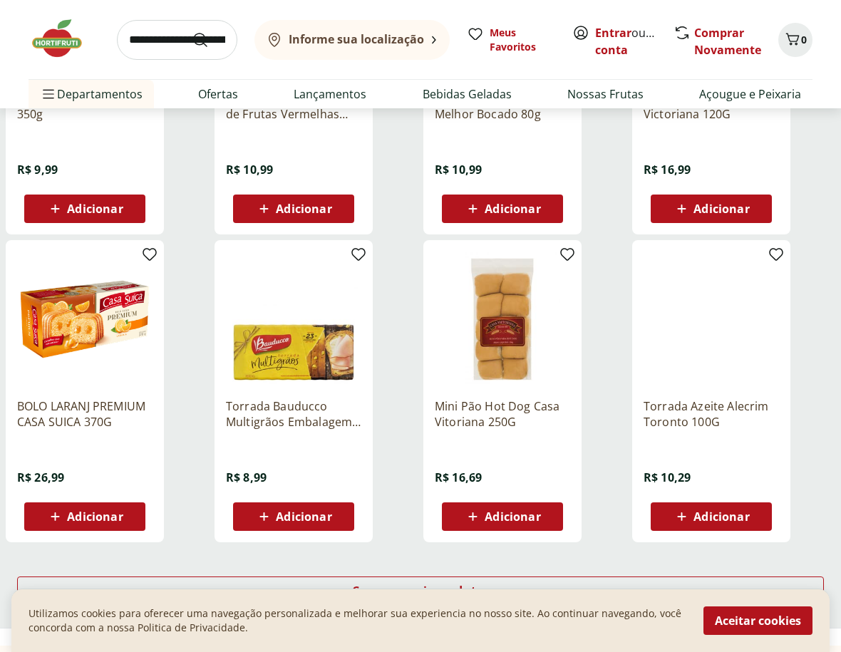
scroll to position [9122, 0]
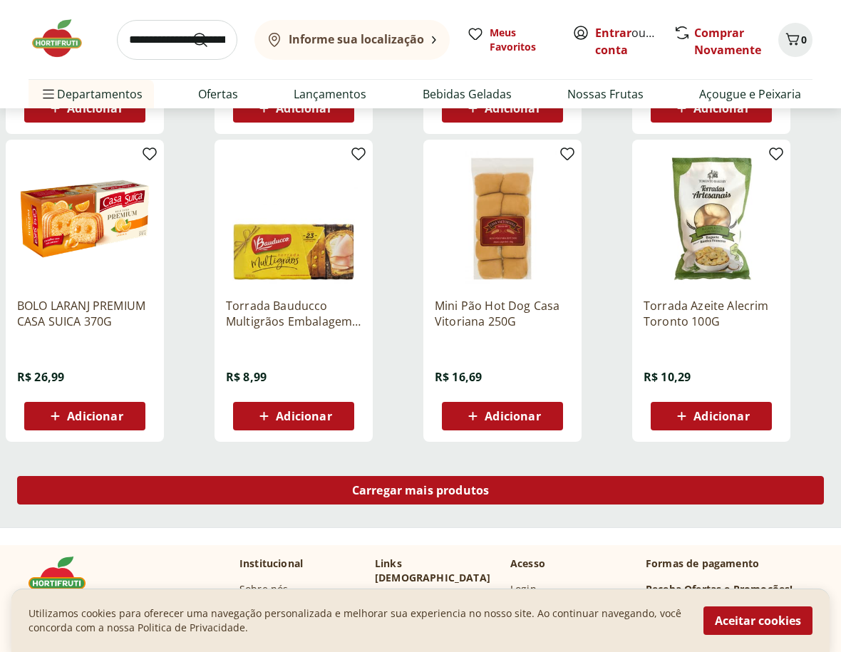
click at [593, 489] on div "Carregar mais produtos" at bounding box center [420, 490] width 807 height 29
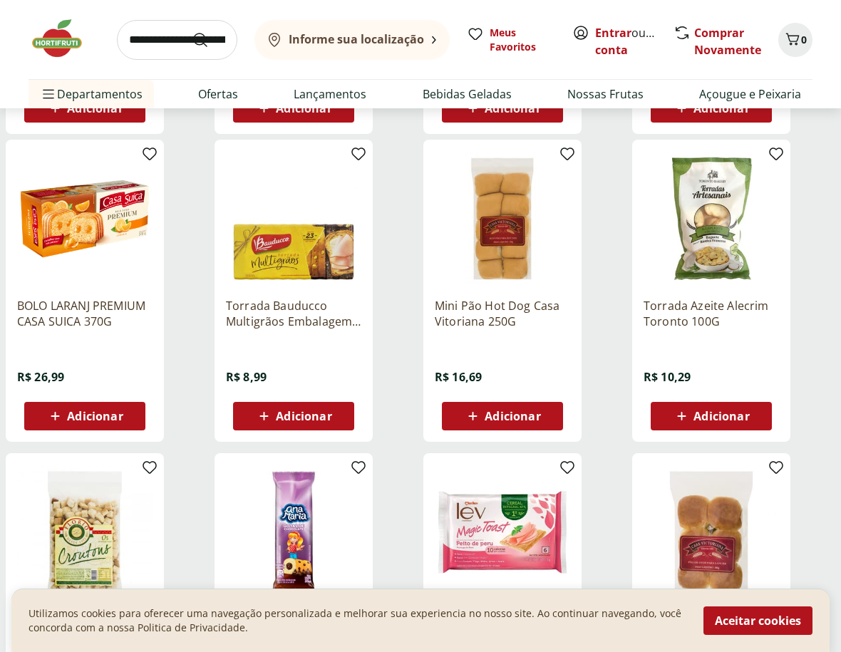
scroll to position [9407, 0]
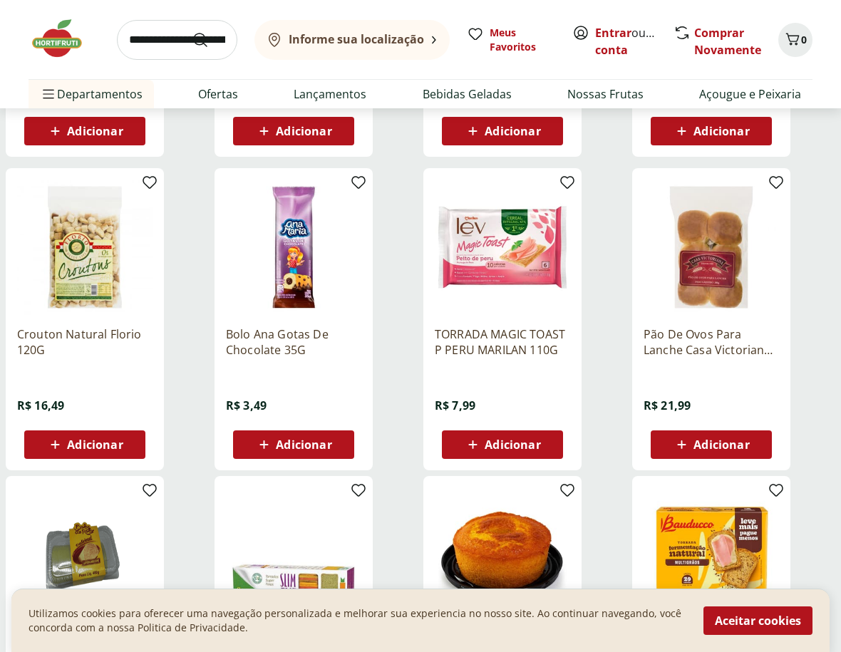
drag, startPoint x: 460, startPoint y: 504, endPoint x: 817, endPoint y: 410, distance: 369.2
click at [817, 410] on div "Pão De Ovos Para Lanche Casa Victoriana 300G R$ 21,99 Adicionar" at bounding box center [733, 319] width 203 height 302
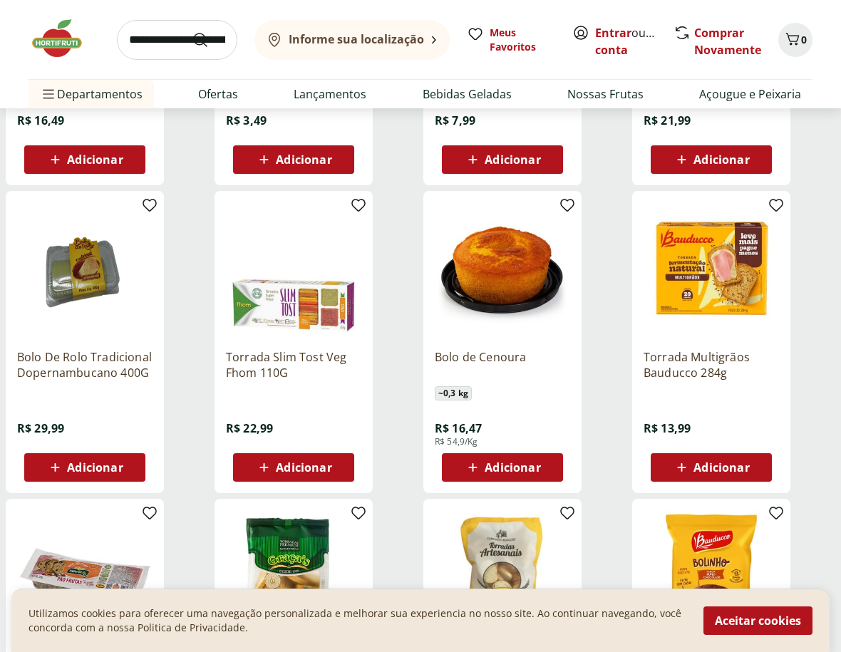
scroll to position [9407, 0]
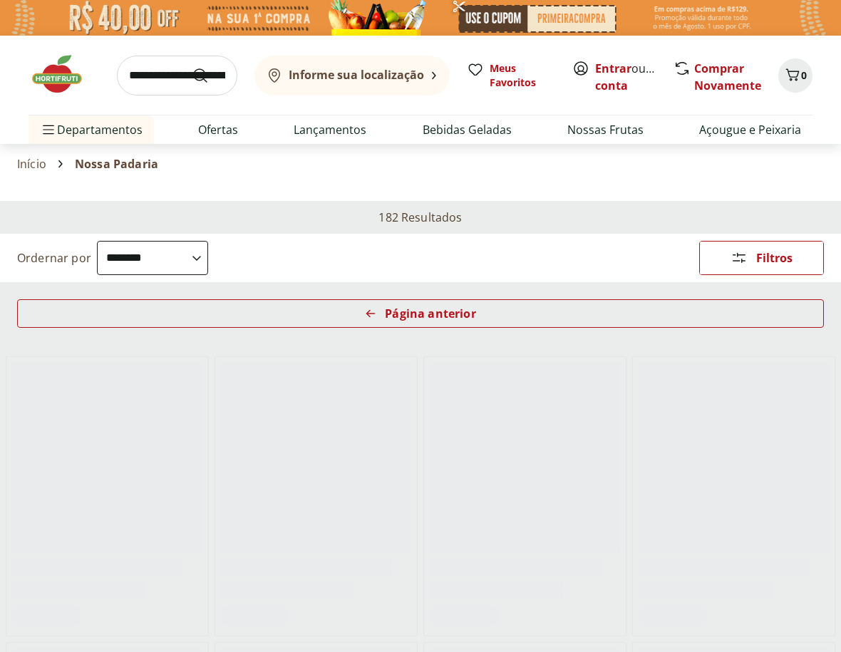
select select "**********"
